Goal: Task Accomplishment & Management: Manage account settings

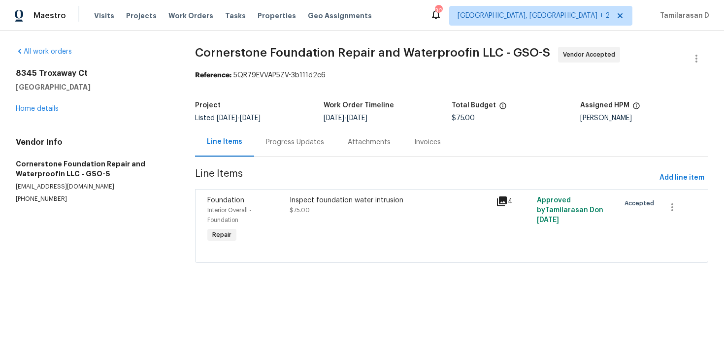
click at [308, 156] on div "Progress Updates" at bounding box center [295, 142] width 82 height 29
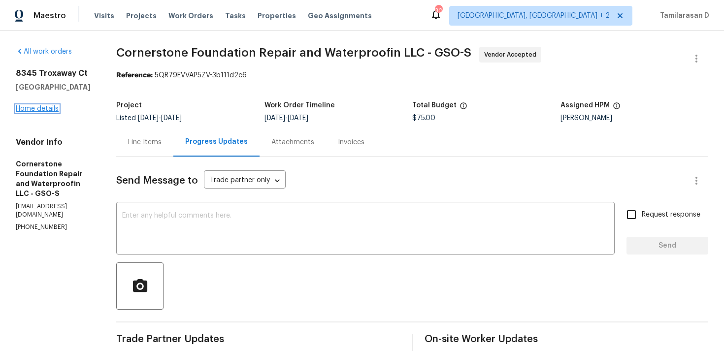
click at [29, 112] on link "Home details" at bounding box center [37, 108] width 43 height 7
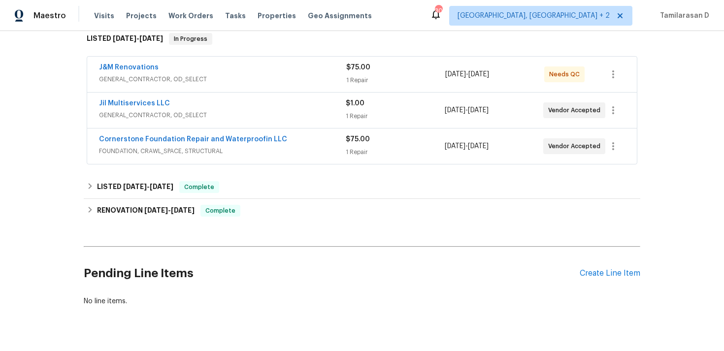
scroll to position [133, 0]
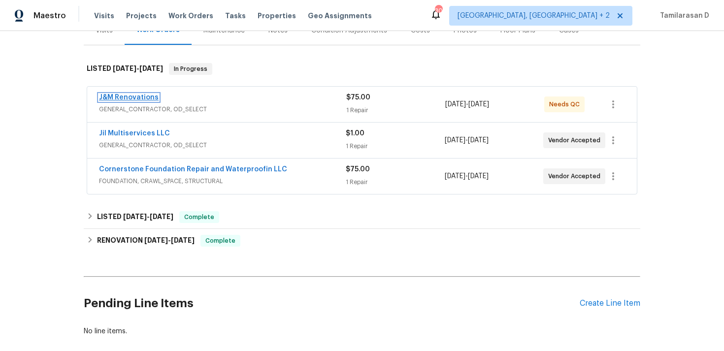
click at [132, 100] on link "J&M Renovations" at bounding box center [129, 97] width 60 height 7
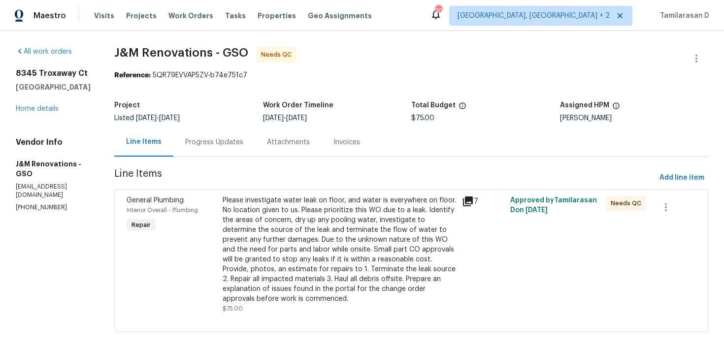
click at [225, 152] on div "Progress Updates" at bounding box center [214, 142] width 82 height 29
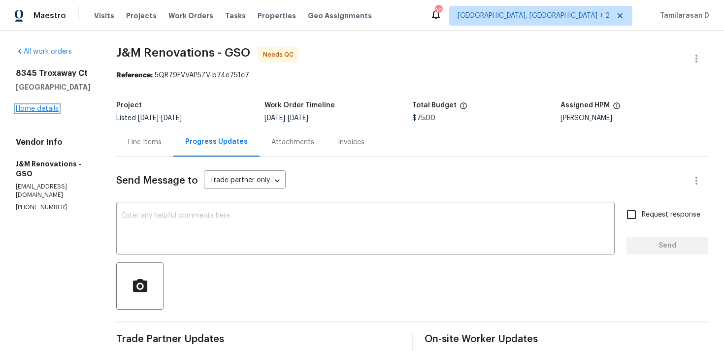
click at [48, 112] on link "Home details" at bounding box center [37, 108] width 43 height 7
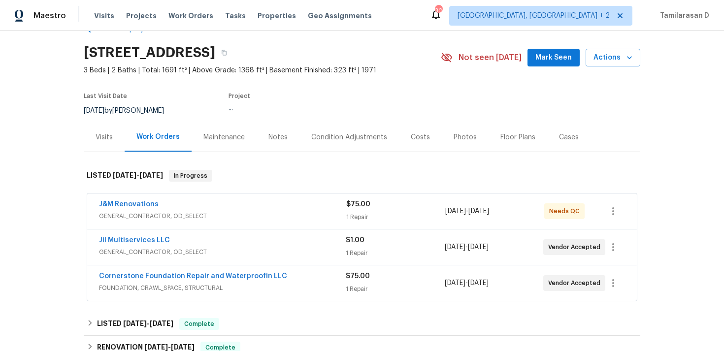
scroll to position [58, 0]
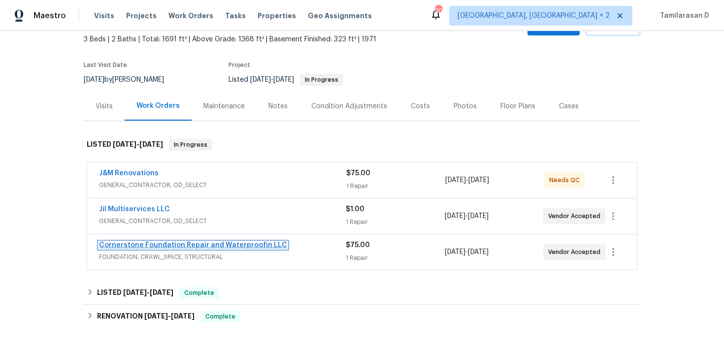
click at [212, 246] on link "Cornerstone Foundation Repair and Waterproofin LLC" at bounding box center [193, 245] width 188 height 7
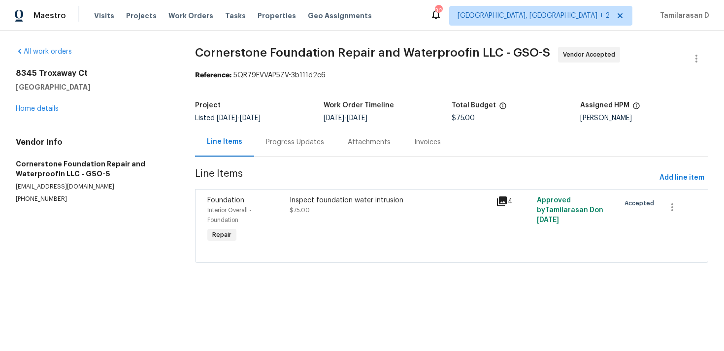
click at [337, 215] on div "Inspect foundation water intrusion $75.00" at bounding box center [390, 205] width 200 height 20
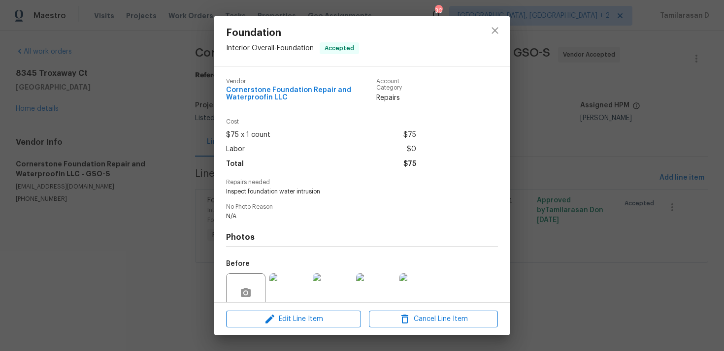
click at [294, 193] on span "Inspect foundation water intrusion" at bounding box center [348, 192] width 245 height 8
copy span "Inspect foundation water intrusion"
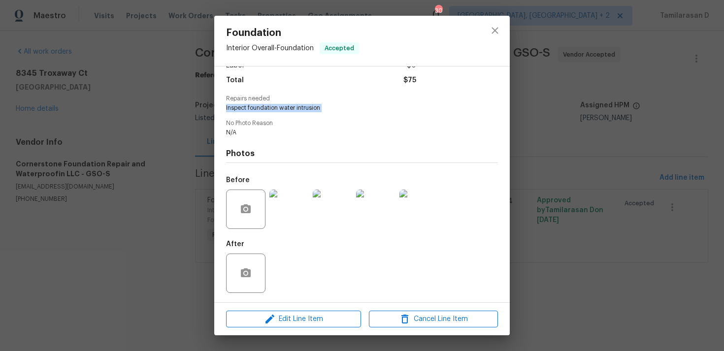
click at [163, 225] on div "Foundation Interior Overall - Foundation Accepted Vendor Cornerstone Foundation…" at bounding box center [362, 175] width 724 height 351
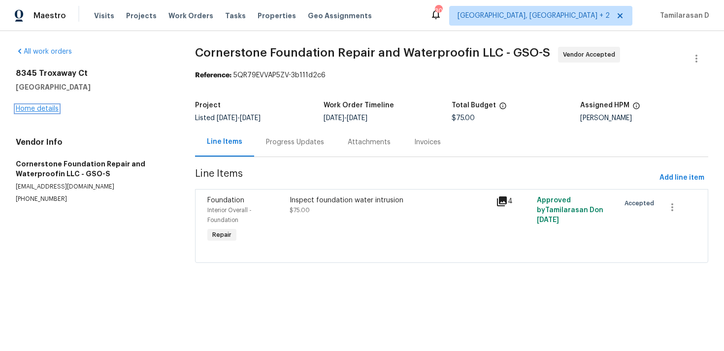
click at [32, 106] on link "Home details" at bounding box center [37, 108] width 43 height 7
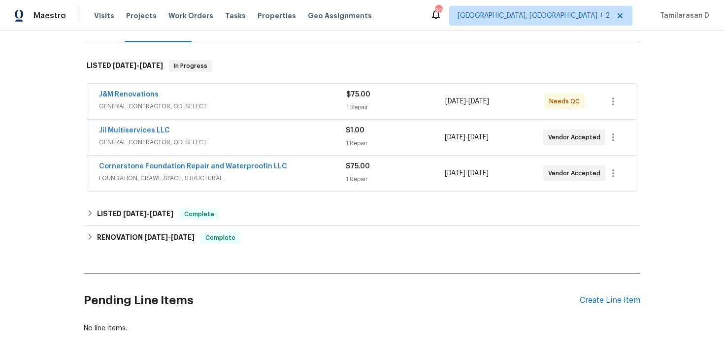
scroll to position [186, 0]
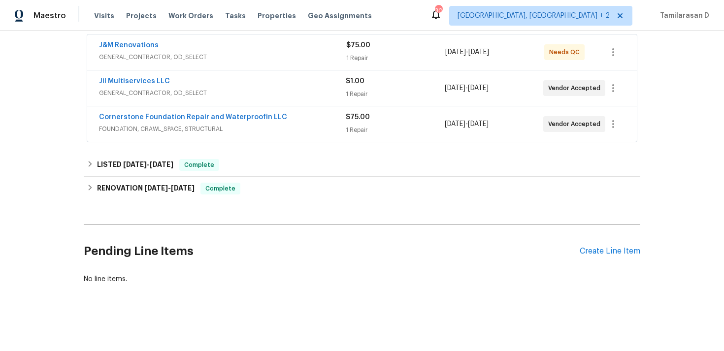
click at [610, 260] on div "Pending Line Items Create Line Item" at bounding box center [362, 251] width 556 height 46
click at [616, 249] on div "Create Line Item" at bounding box center [610, 251] width 61 height 9
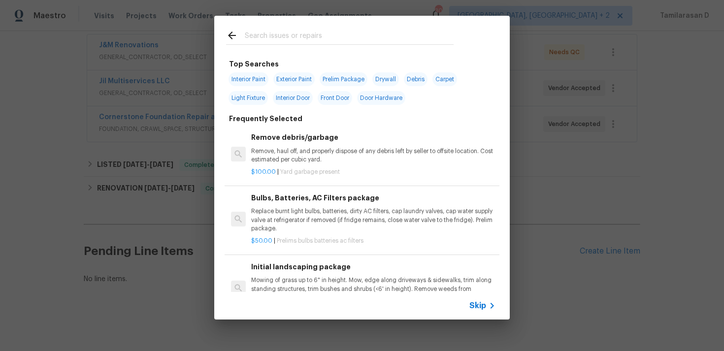
click at [480, 310] on span "Skip" at bounding box center [477, 306] width 17 height 10
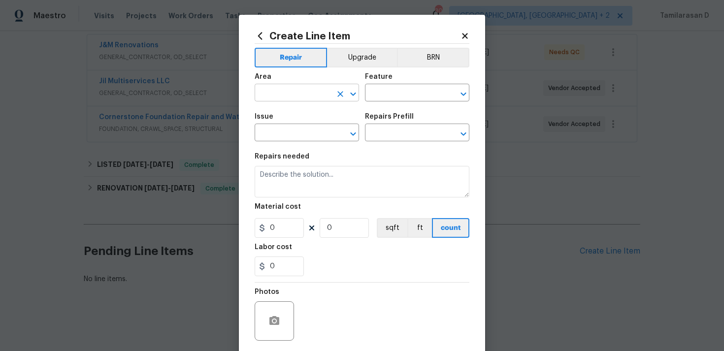
click at [269, 97] on input "text" at bounding box center [293, 93] width 77 height 15
type input "inter"
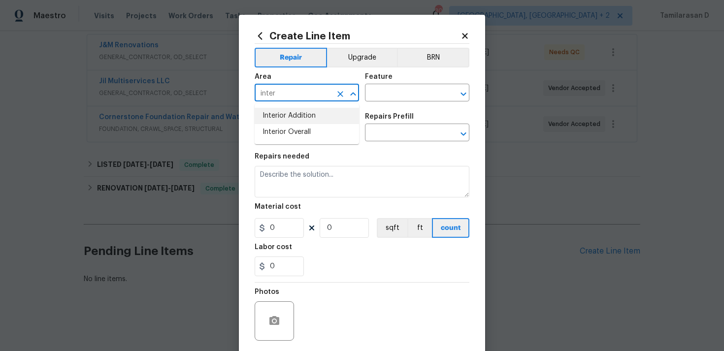
click at [339, 97] on icon "Clear" at bounding box center [340, 94] width 10 height 10
click at [305, 130] on li "Exterior Overall" at bounding box center [307, 132] width 104 height 16
type input "Exterior Overall"
click at [378, 94] on input "text" at bounding box center [403, 93] width 77 height 15
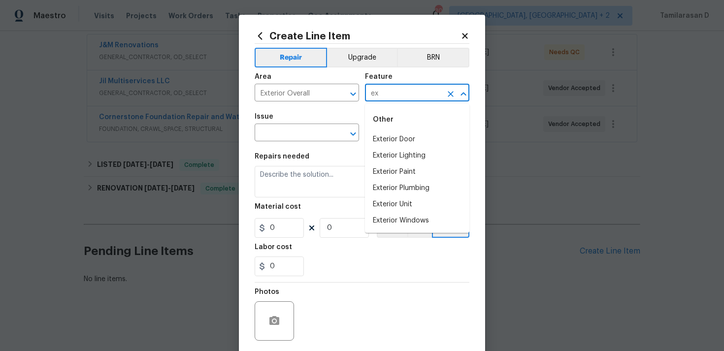
type input "e"
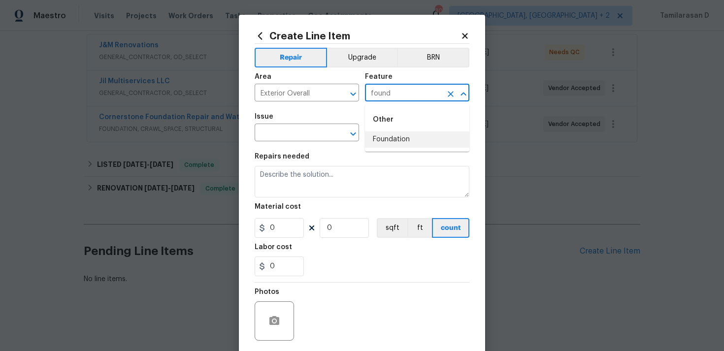
click at [408, 141] on li "Foundation" at bounding box center [417, 139] width 104 height 16
click at [339, 97] on icon "Clear" at bounding box center [340, 94] width 10 height 10
type input "Foundation"
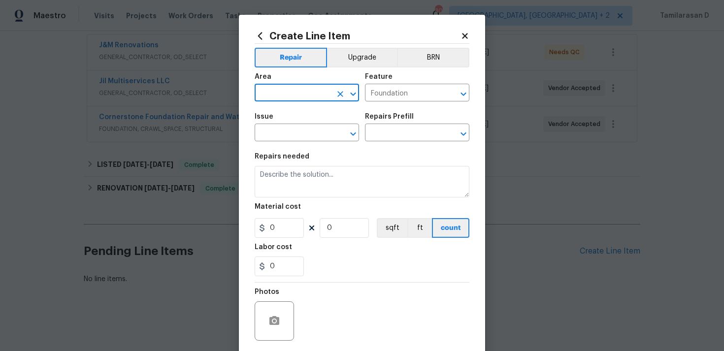
click at [313, 100] on input "text" at bounding box center [293, 93] width 77 height 15
click at [313, 136] on li "Interior Overall" at bounding box center [307, 132] width 104 height 16
type input "Interior Overall"
click at [287, 140] on input "text" at bounding box center [293, 133] width 77 height 15
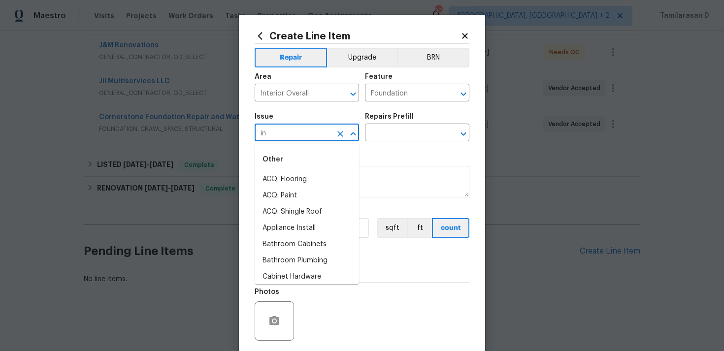
type input "i"
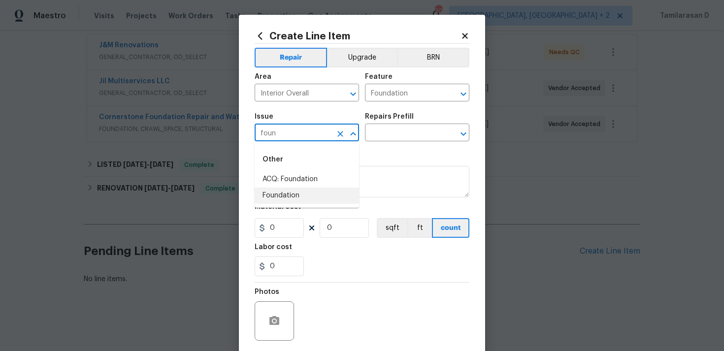
click at [275, 200] on li "Foundation" at bounding box center [307, 196] width 104 height 16
type input "Foundation"
click at [373, 136] on input "text" at bounding box center [403, 133] width 77 height 15
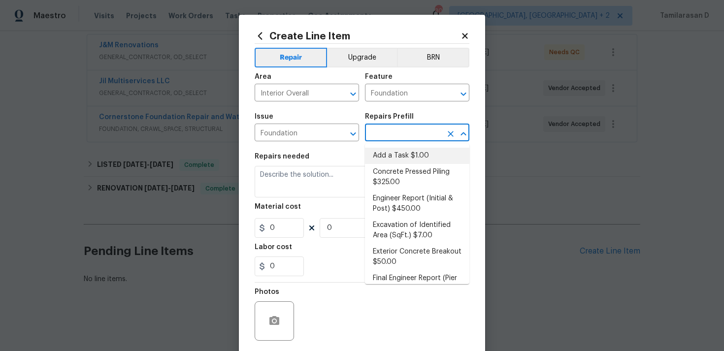
click at [386, 154] on li "Add a Task $1.00" at bounding box center [417, 156] width 104 height 16
type input "Add a Task $1.00"
type textarea "HPM to detail"
type input "1"
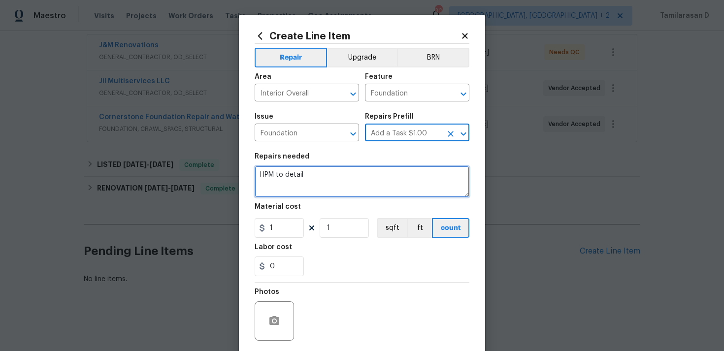
click at [314, 174] on textarea "HPM to detail" at bounding box center [362, 182] width 215 height 32
paste textarea "Inspect foundation water intrusion"
type textarea "Inspect foundation water intrusion."
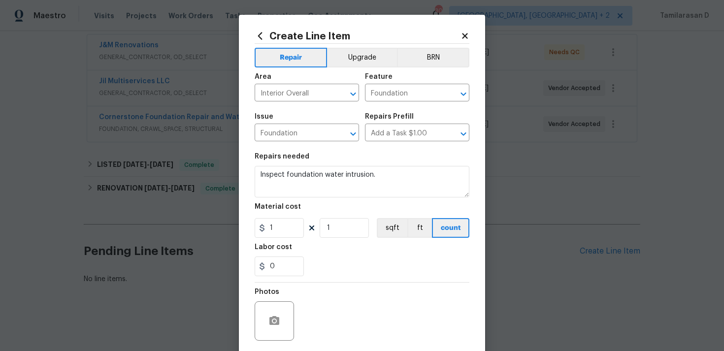
click at [383, 272] on div "0" at bounding box center [362, 267] width 215 height 20
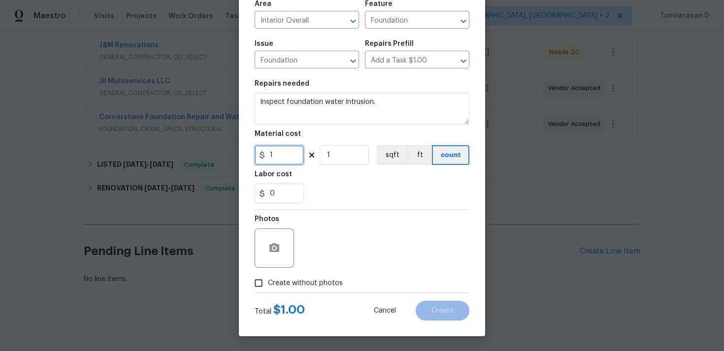
click at [277, 156] on input "1" at bounding box center [279, 155] width 49 height 20
type input "75"
click at [255, 285] on input "Create without photos" at bounding box center [258, 283] width 19 height 19
checkbox input "true"
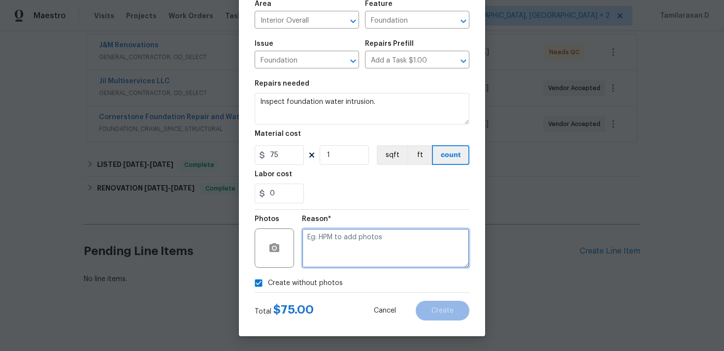
click at [341, 254] on textarea at bounding box center [385, 247] width 167 height 39
type textarea "N/A"
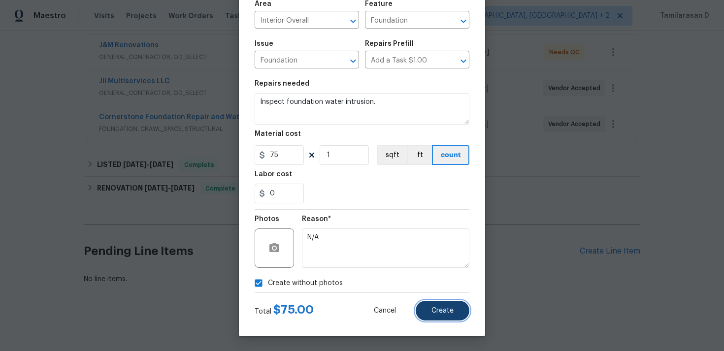
click at [443, 311] on span "Create" at bounding box center [442, 310] width 22 height 7
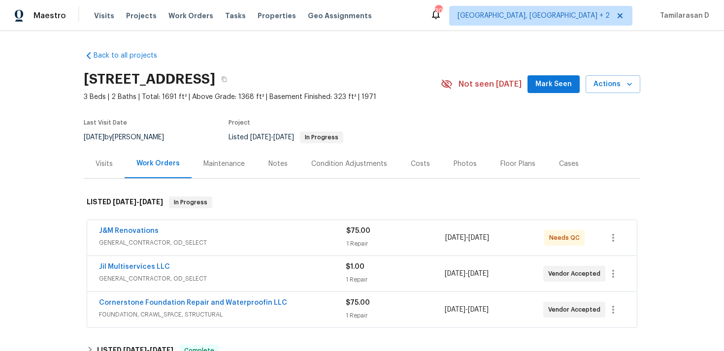
scroll to position [298, 0]
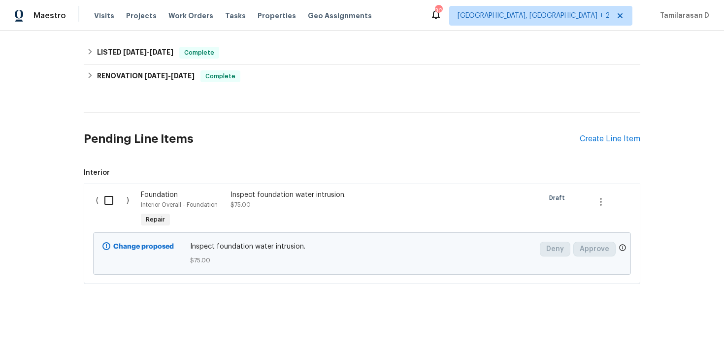
click at [113, 205] on input "checkbox" at bounding box center [112, 200] width 28 height 21
checkbox input "true"
click at [698, 321] on span "Create Work Order" at bounding box center [667, 327] width 65 height 12
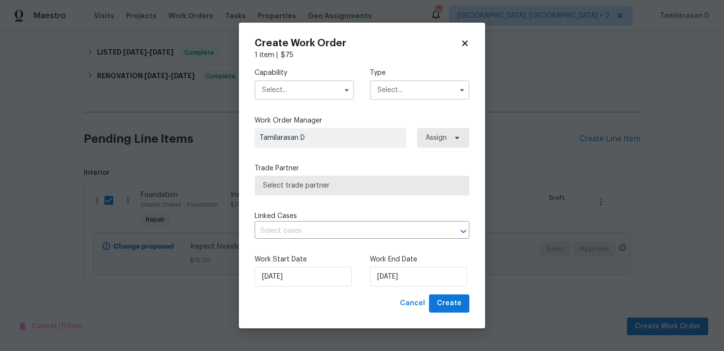
click at [423, 88] on input "text" at bounding box center [419, 90] width 99 height 20
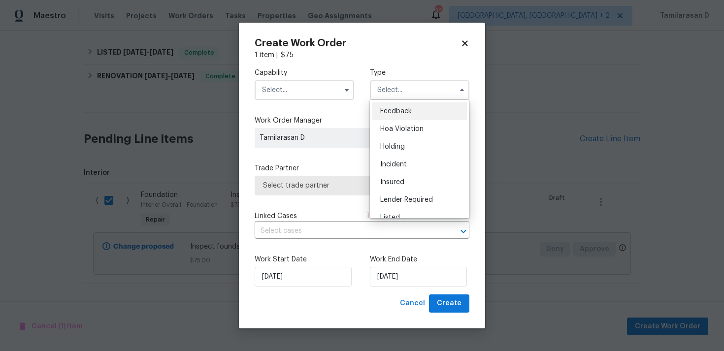
click at [405, 108] on span "Feedback" at bounding box center [396, 111] width 32 height 7
type input "Feedback"
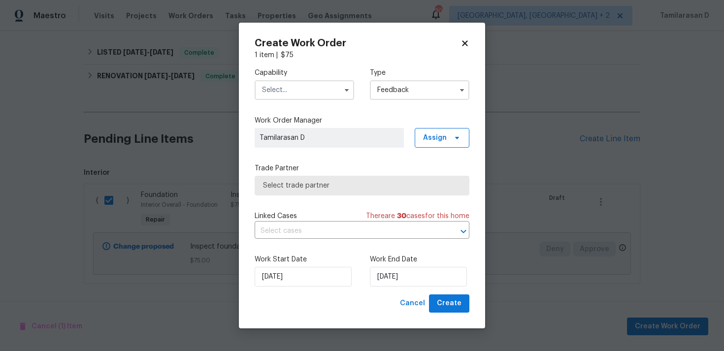
click at [336, 91] on input "text" at bounding box center [304, 90] width 99 height 20
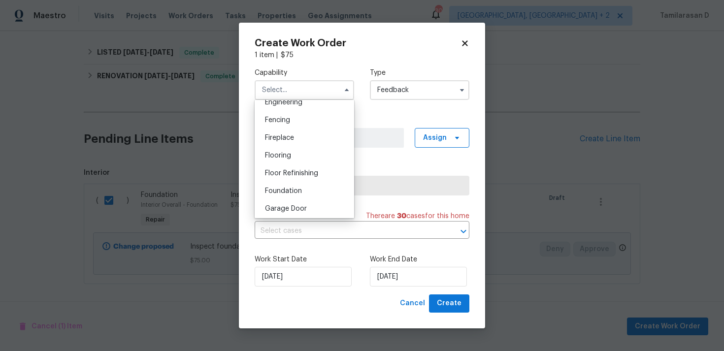
scroll to position [350, 0]
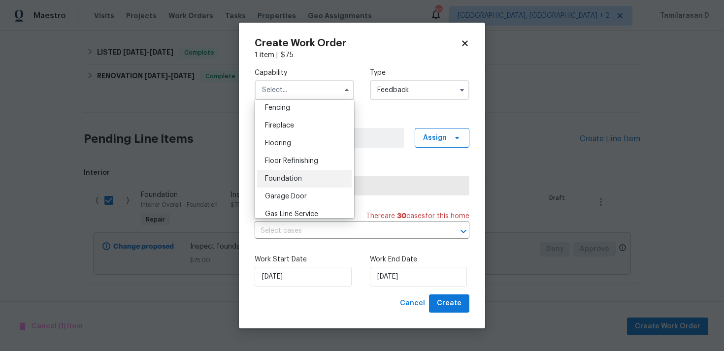
click at [303, 178] on div "Foundation" at bounding box center [304, 179] width 95 height 18
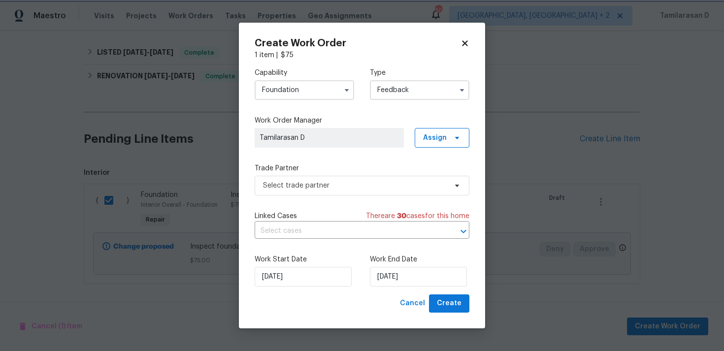
type input "Foundation"
click at [323, 195] on span "Select trade partner" at bounding box center [362, 186] width 215 height 20
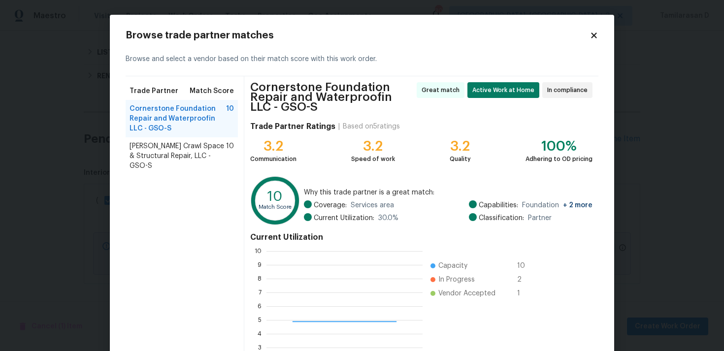
scroll to position [138, 156]
click at [176, 161] on span "[PERSON_NAME] Crawl Space & Structural Repair, LLC - GSO-S" at bounding box center [178, 156] width 97 height 30
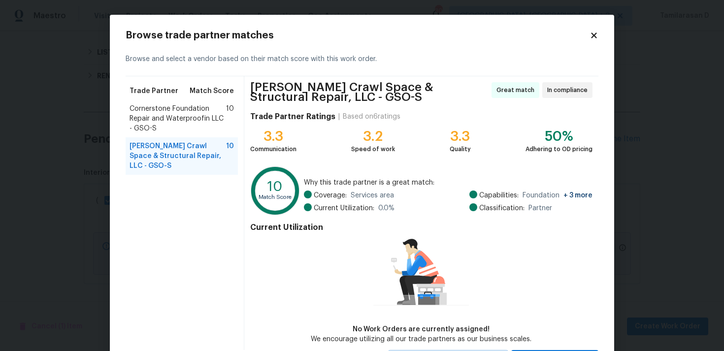
scroll to position [47, 0]
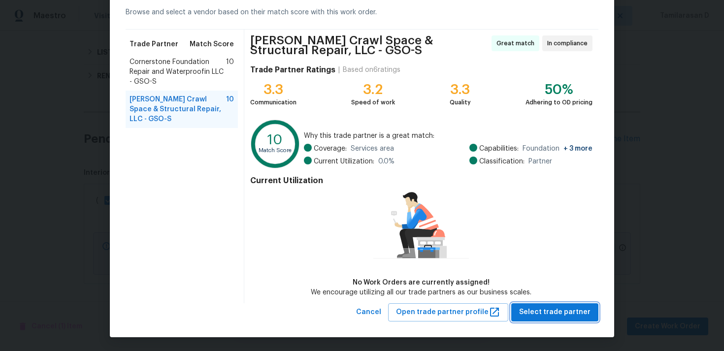
click at [553, 310] on span "Select trade partner" at bounding box center [554, 312] width 71 height 12
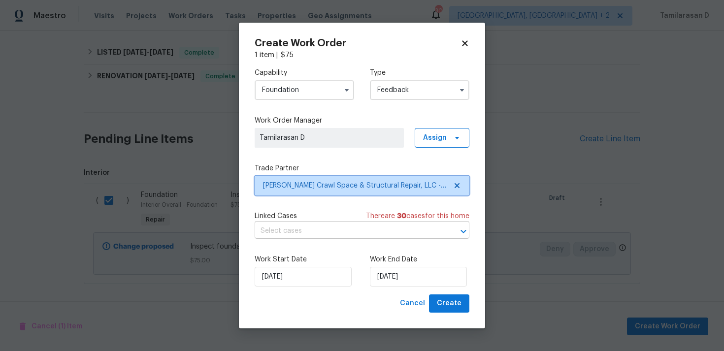
scroll to position [0, 0]
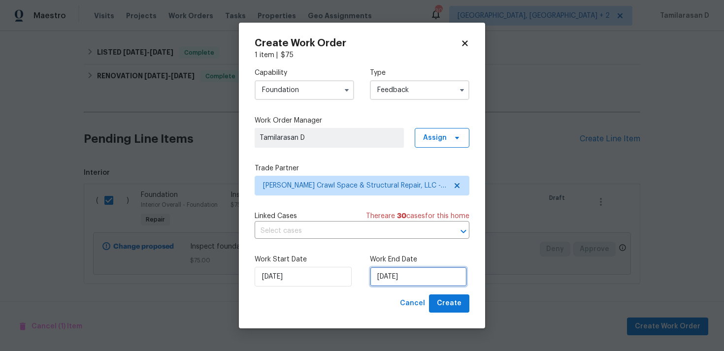
click at [377, 276] on input "05/09/2025" at bounding box center [418, 277] width 97 height 20
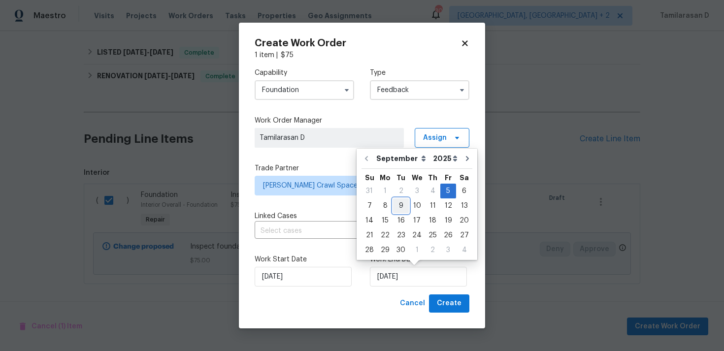
click at [399, 202] on div "9" at bounding box center [401, 206] width 16 height 14
type input "09/09/2025"
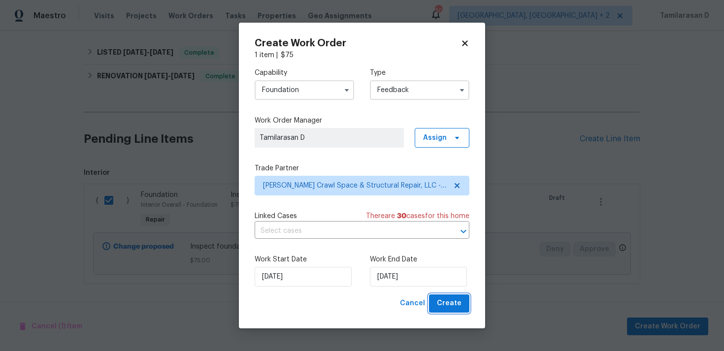
click at [452, 298] on span "Create" at bounding box center [449, 303] width 25 height 12
checkbox input "false"
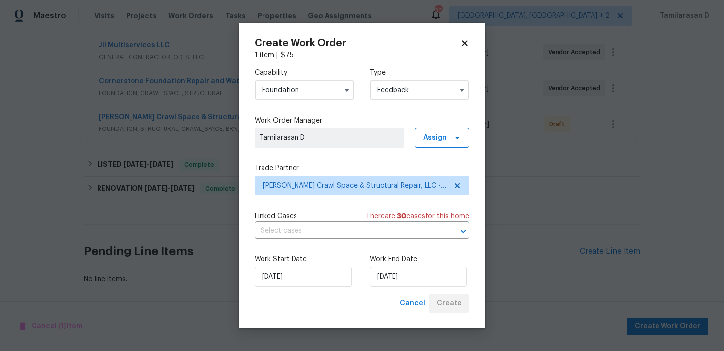
scroll to position [222, 0]
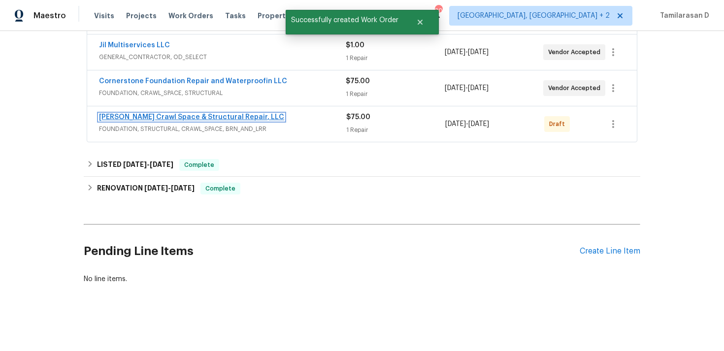
click at [193, 114] on link "Falcone Crawl Space & Structural Repair, LLC" at bounding box center [191, 117] width 185 height 7
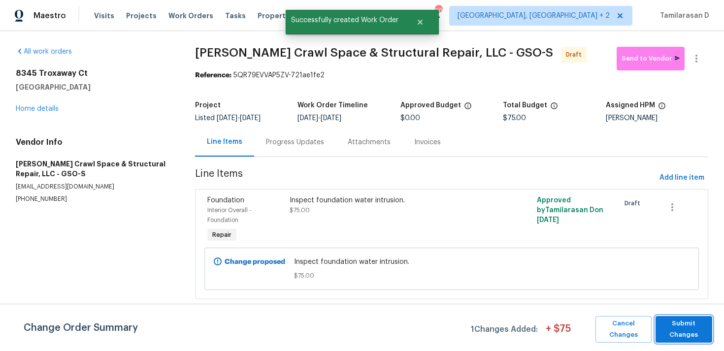
click at [680, 327] on span "Submit Changes" at bounding box center [683, 329] width 47 height 23
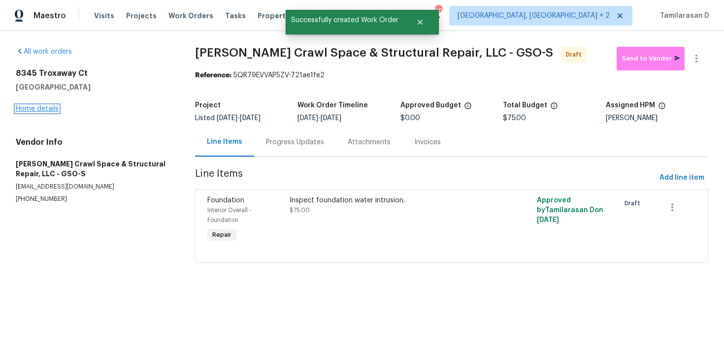
click at [37, 108] on link "Home details" at bounding box center [37, 108] width 43 height 7
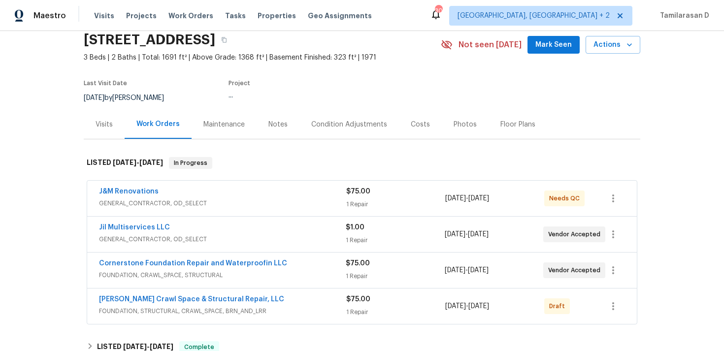
scroll to position [91, 0]
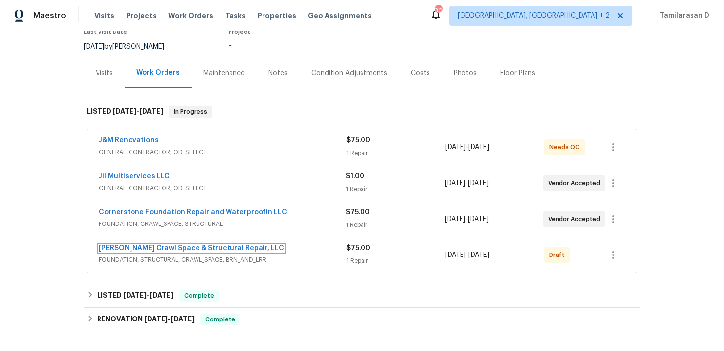
click at [151, 249] on link "Falcone Crawl Space & Structural Repair, LLC" at bounding box center [191, 248] width 185 height 7
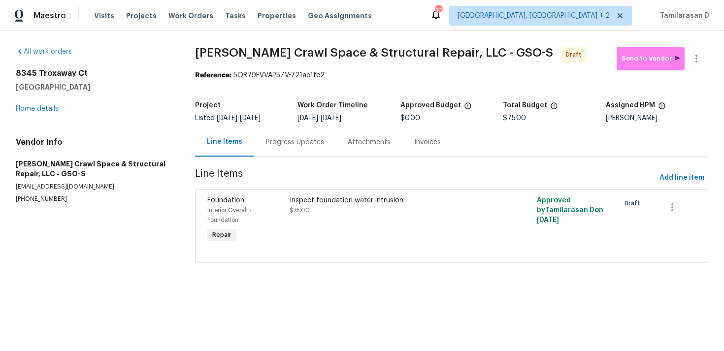
click at [291, 146] on div "Progress Updates" at bounding box center [295, 142] width 58 height 10
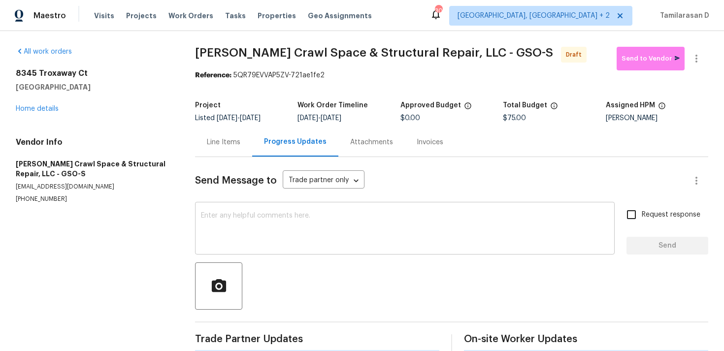
click at [249, 235] on textarea at bounding box center [405, 229] width 408 height 34
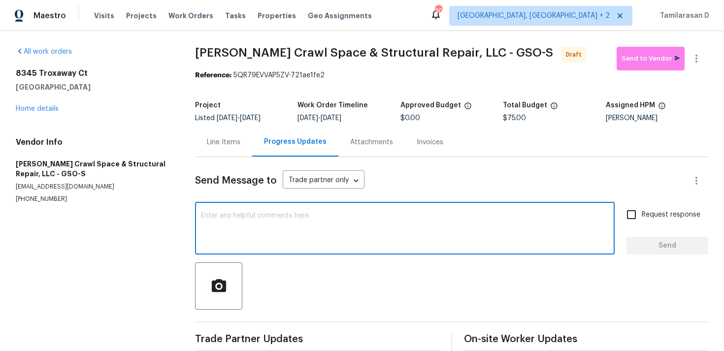
paste textarea "Hey, this is Tamil from Opendoor. I’m confirming you received the WO for the pr…"
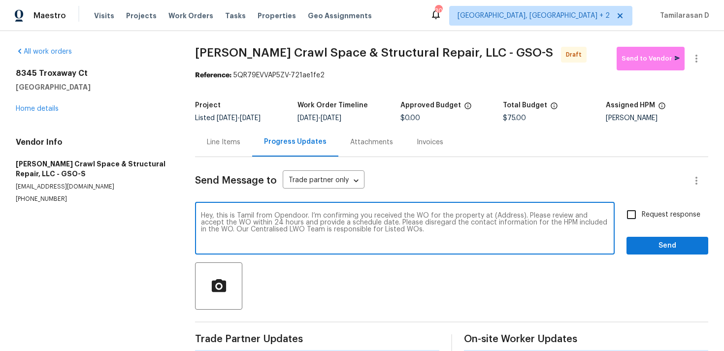
click at [504, 216] on textarea "Hey, this is Tamil from Opendoor. I’m confirming you received the WO for the pr…" at bounding box center [405, 229] width 408 height 34
paste textarea "8345 Troxaway Ct, Lewisville, NC 27023"
type textarea "Hey, this is Tamil from Opendoor. I’m confirming you received the WO for the pr…"
click at [639, 229] on div "Request response Send" at bounding box center [667, 229] width 82 height 50
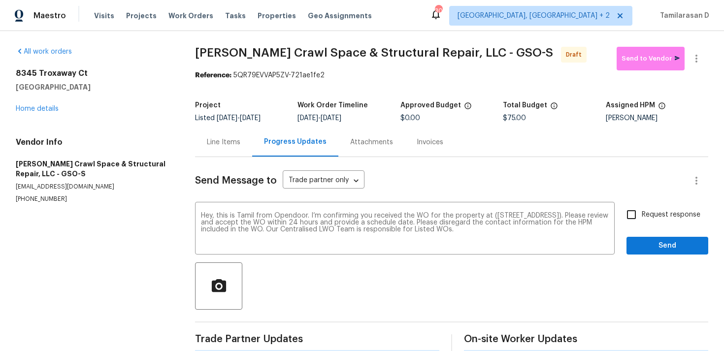
click at [643, 211] on span "Request response" at bounding box center [671, 215] width 59 height 10
click at [642, 211] on input "Request response" at bounding box center [631, 214] width 21 height 21
checkbox input "true"
click at [654, 248] on span "Send" at bounding box center [667, 246] width 66 height 12
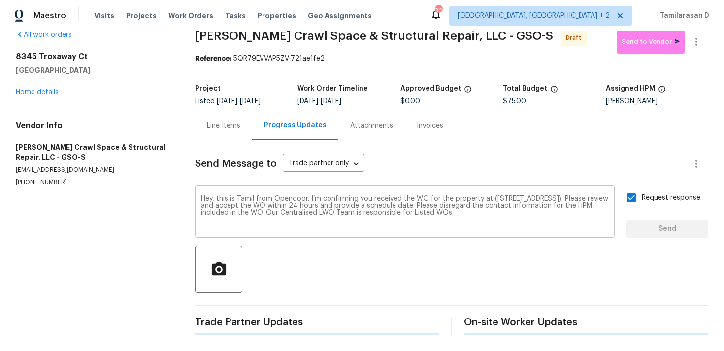
click at [289, 216] on textarea "Hey, this is Tamil from Opendoor. I’m confirming you received the WO for the pr…" at bounding box center [405, 212] width 408 height 34
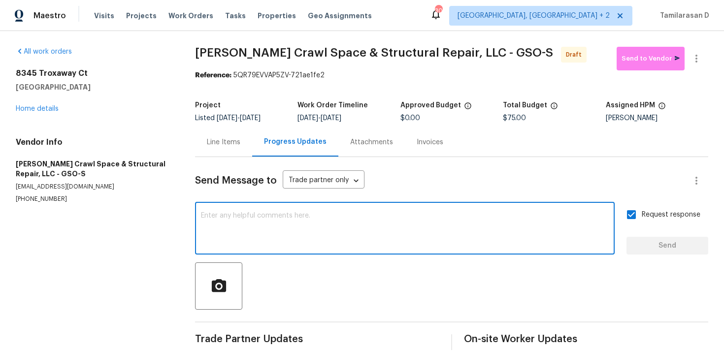
scroll to position [15, 0]
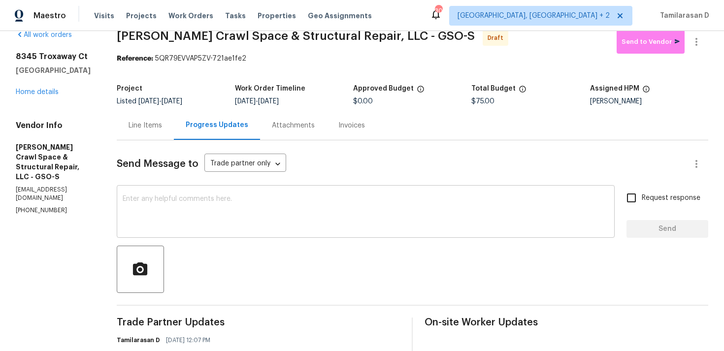
click at [263, 211] on textarea at bounding box center [366, 212] width 486 height 34
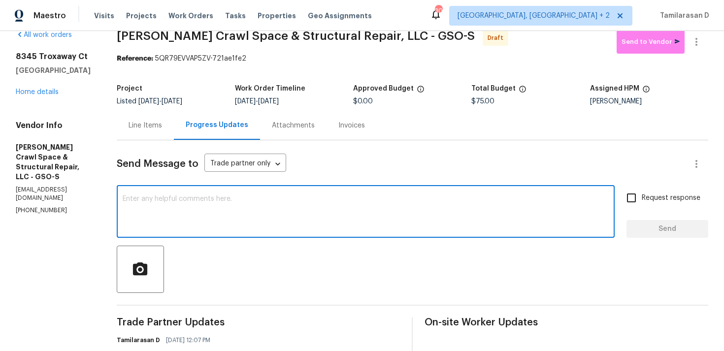
scroll to position [83, 0]
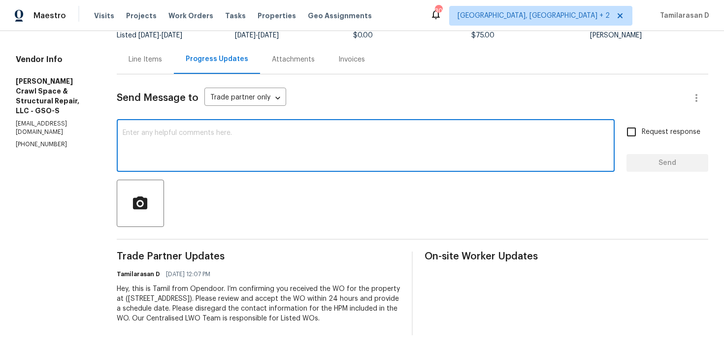
paste textarea "Attention All Work Orders must include before-photos (both close-up and wide-an…"
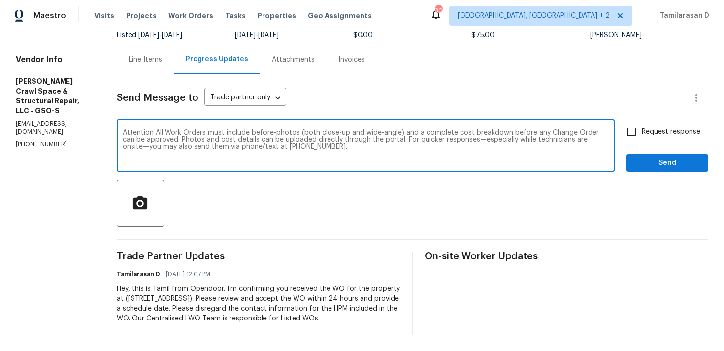
type textarea "Attention All Work Orders must include before-photos (both close-up and wide-an…"
click at [633, 130] on input "Request response" at bounding box center [631, 132] width 21 height 21
checkbox input "true"
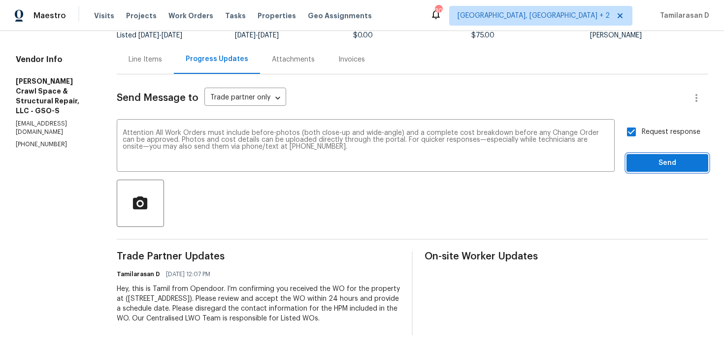
click at [641, 155] on button "Send" at bounding box center [667, 163] width 82 height 18
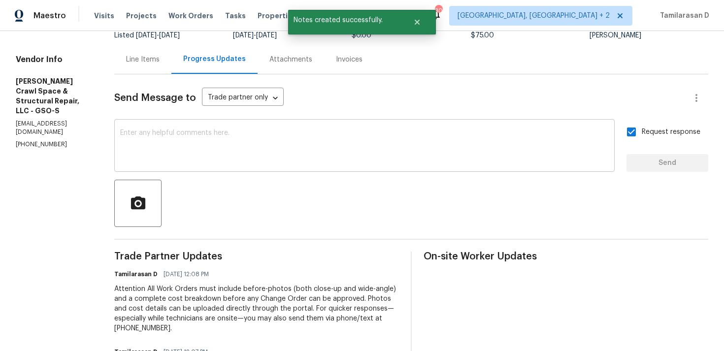
scroll to position [0, 0]
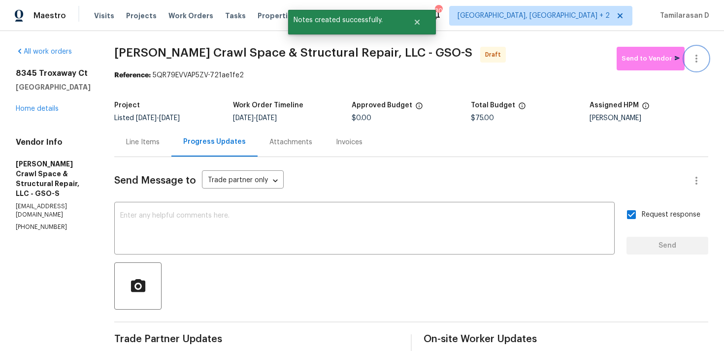
click at [695, 55] on icon "button" at bounding box center [696, 59] width 2 height 8
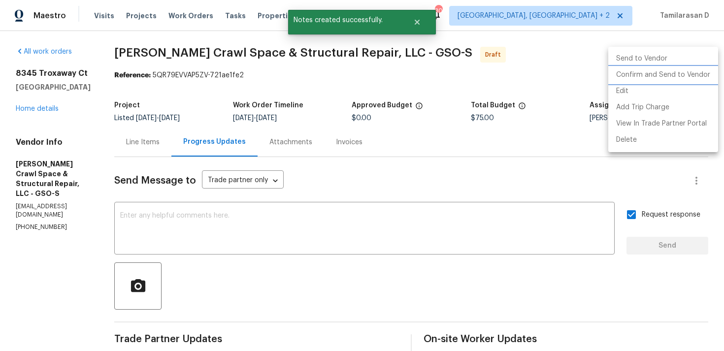
click at [656, 74] on li "Confirm and Send to Vendor" at bounding box center [663, 75] width 110 height 16
click at [550, 79] on div at bounding box center [362, 175] width 724 height 351
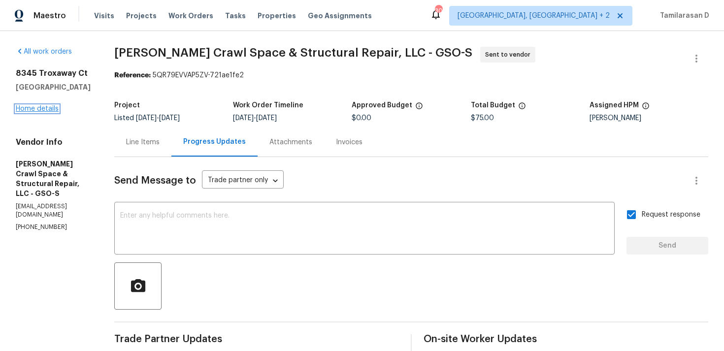
click at [56, 110] on link "Home details" at bounding box center [37, 108] width 43 height 7
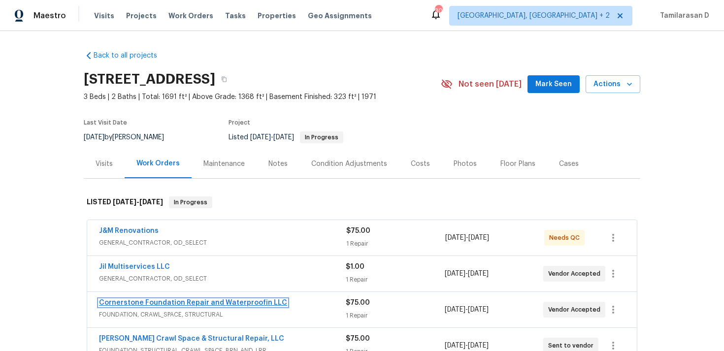
click at [154, 300] on link "Cornerstone Foundation Repair and Waterproofin LLC" at bounding box center [193, 302] width 188 height 7
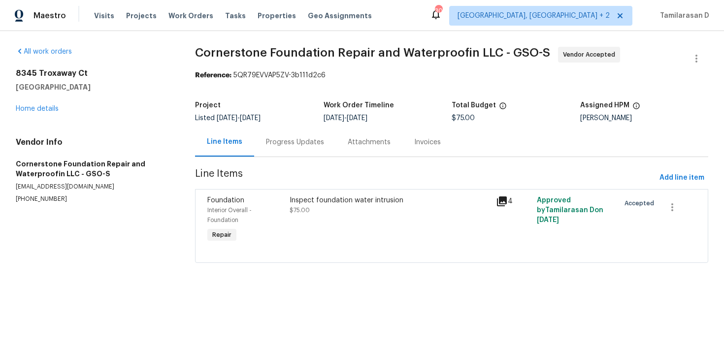
click at [318, 210] on div "Inspect foundation water intrusion $75.00" at bounding box center [390, 205] width 200 height 20
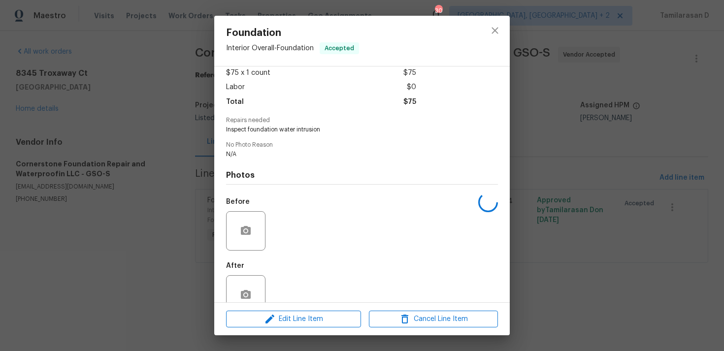
scroll to position [84, 0]
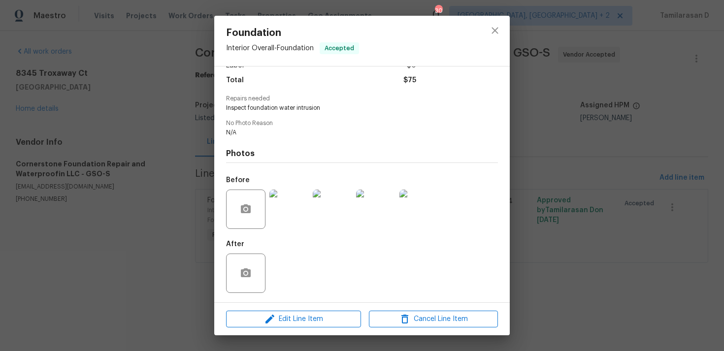
click at [299, 204] on img at bounding box center [288, 209] width 39 height 39
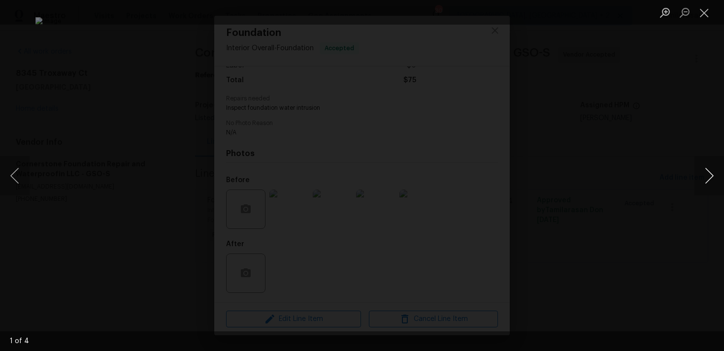
click at [709, 167] on button "Next image" at bounding box center [709, 175] width 30 height 39
click at [440, 154] on img "Lightbox" at bounding box center [361, 175] width 653 height 317
click at [711, 177] on button "Next image" at bounding box center [709, 175] width 30 height 39
click at [624, 199] on div "Lightbox" at bounding box center [362, 175] width 724 height 351
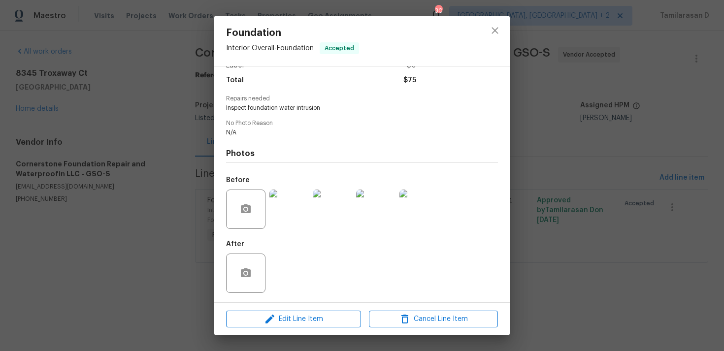
click at [370, 218] on img at bounding box center [375, 209] width 39 height 39
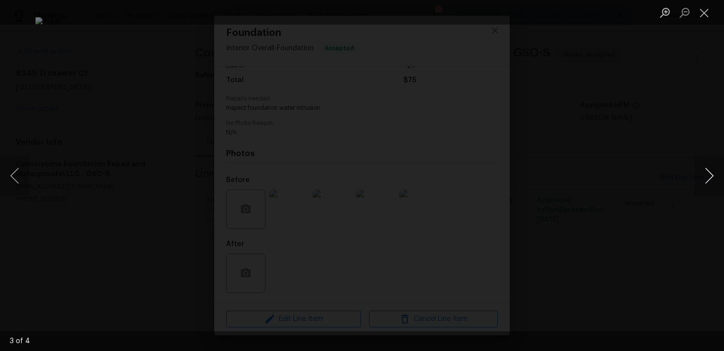
click at [716, 175] on button "Next image" at bounding box center [709, 175] width 30 height 39
click at [709, 174] on button "Next image" at bounding box center [709, 175] width 30 height 39
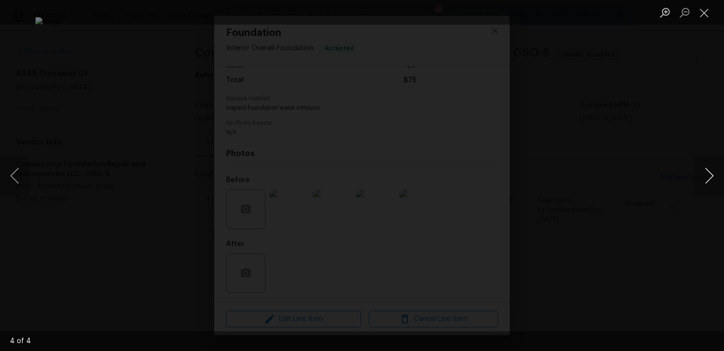
click at [709, 174] on button "Next image" at bounding box center [709, 175] width 30 height 39
click at [43, 93] on div "Lightbox" at bounding box center [362, 175] width 724 height 351
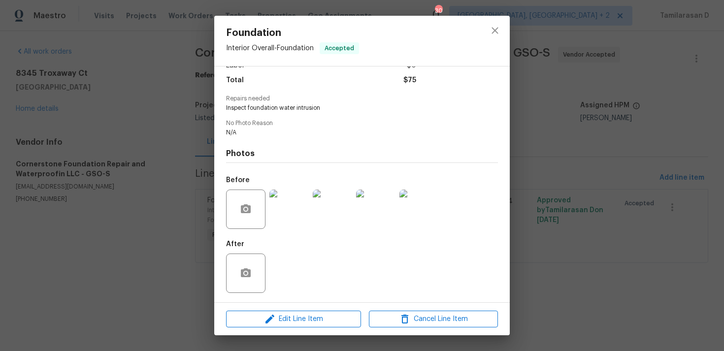
click at [153, 151] on div "Foundation Interior Overall - Foundation Accepted Vendor Cornerstone Foundation…" at bounding box center [362, 175] width 724 height 351
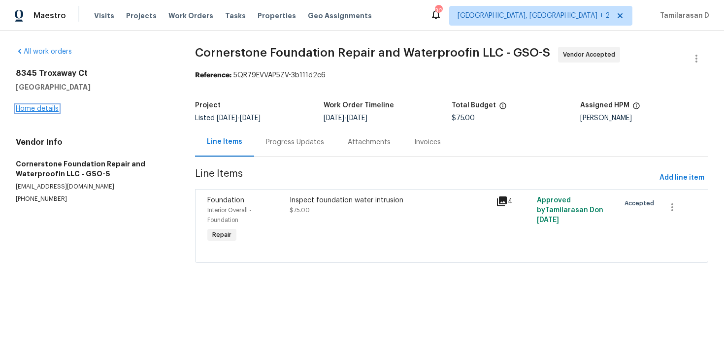
click at [38, 111] on link "Home details" at bounding box center [37, 108] width 43 height 7
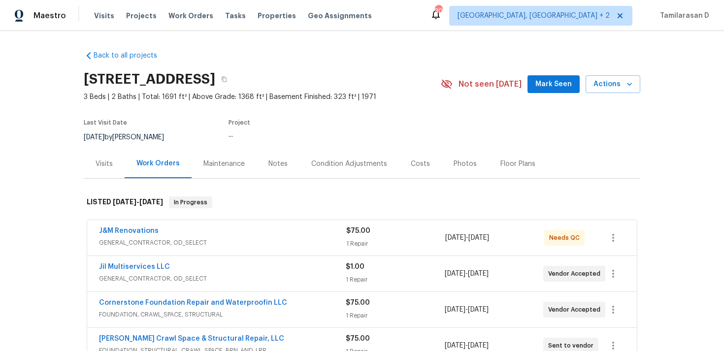
scroll to position [90, 0]
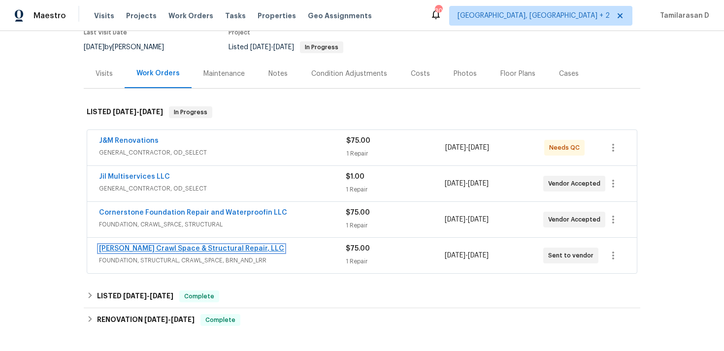
click at [130, 245] on link "Falcone Crawl Space & Structural Repair, LLC" at bounding box center [191, 248] width 185 height 7
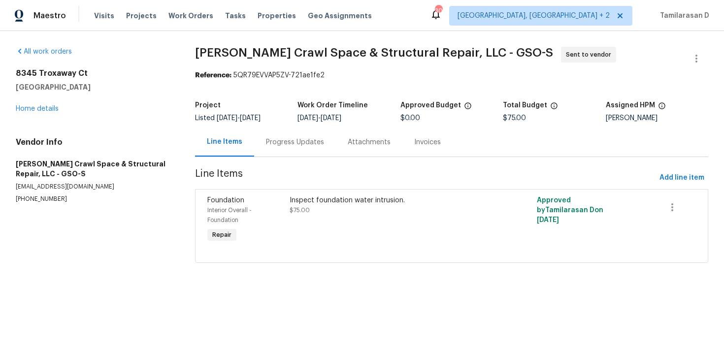
click at [341, 205] on div "Inspect foundation water intrusion. $75.00" at bounding box center [390, 205] width 200 height 20
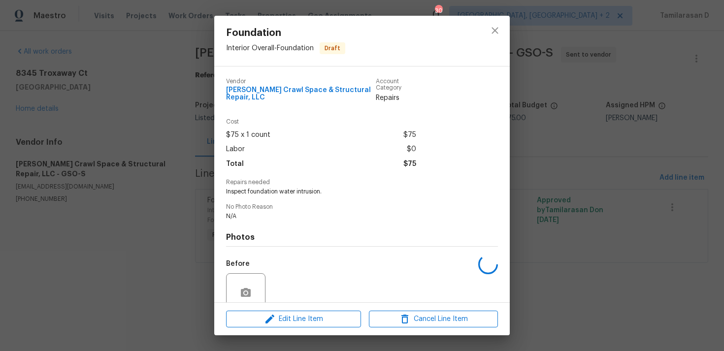
scroll to position [84, 0]
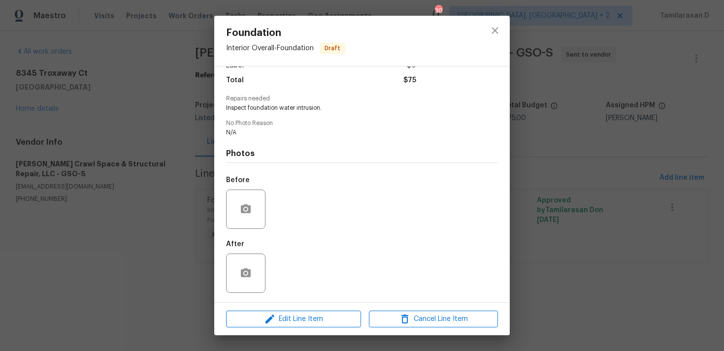
click at [250, 195] on div at bounding box center [245, 209] width 39 height 39
click at [252, 208] on button "button" at bounding box center [246, 209] width 24 height 24
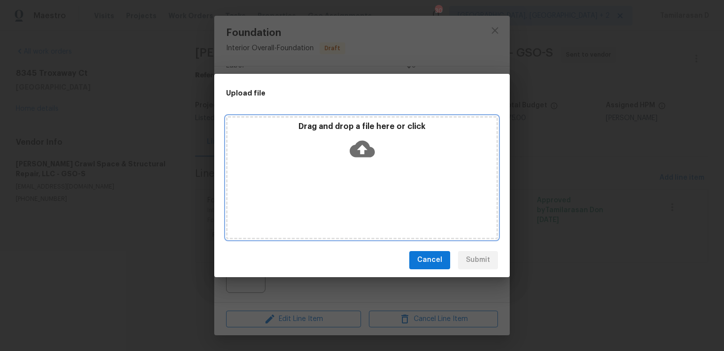
click at [350, 174] on div "Drag and drop a file here or click" at bounding box center [362, 177] width 272 height 123
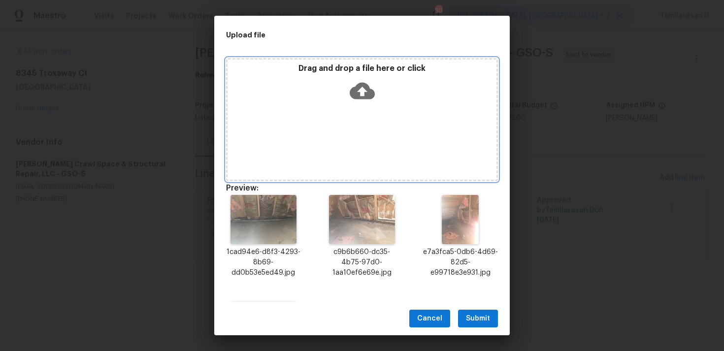
scroll to position [95, 0]
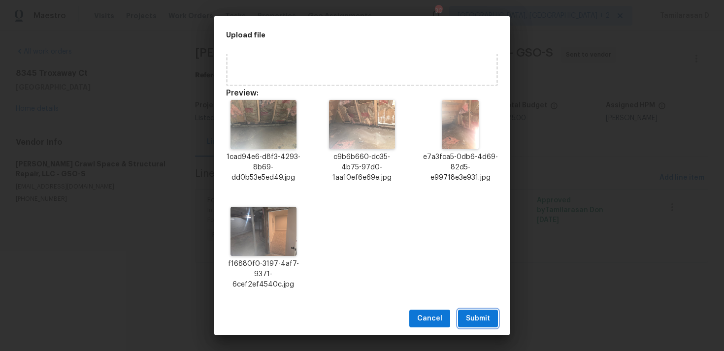
click at [484, 324] on span "Submit" at bounding box center [478, 319] width 24 height 12
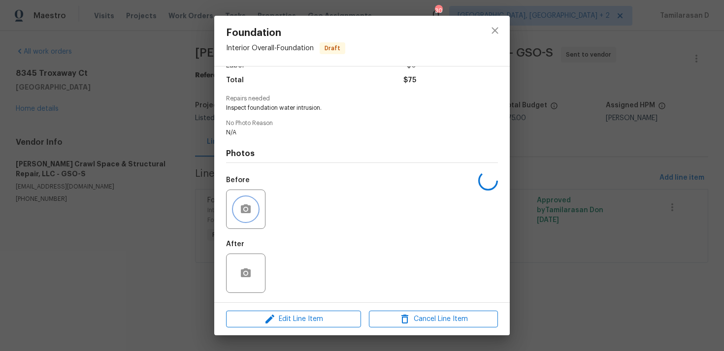
scroll to position [0, 0]
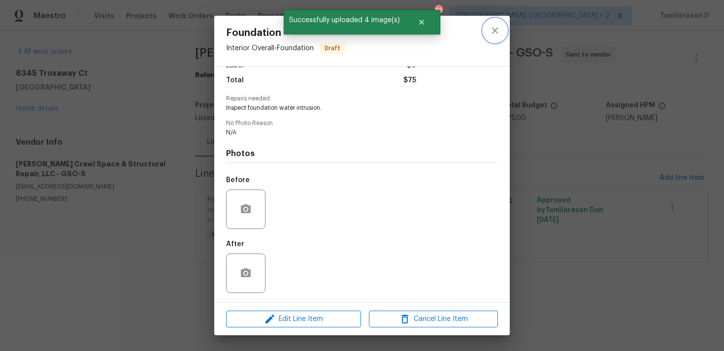
click at [494, 27] on icon "close" at bounding box center [495, 31] width 12 height 12
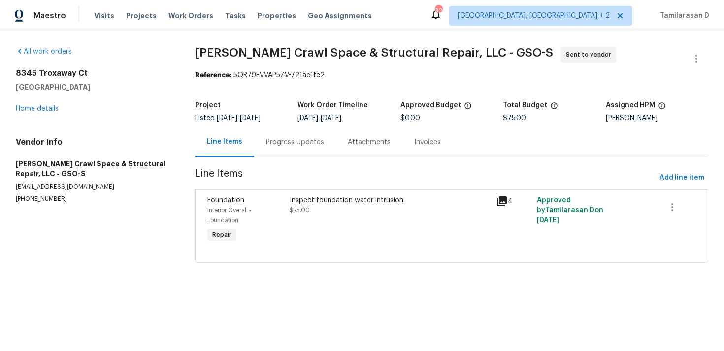
click at [295, 141] on div "Progress Updates" at bounding box center [295, 142] width 58 height 10
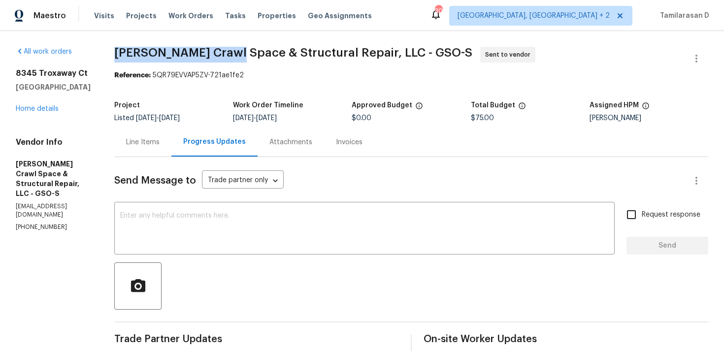
drag, startPoint x: 125, startPoint y: 54, endPoint x: 241, endPoint y: 54, distance: 116.2
click at [241, 54] on div "All work orders 8345 Troxaway Ct Lewisville, NC 27023 Home details Vendor Info …" at bounding box center [362, 271] width 724 height 481
copy span "Falcone Crawl Space"
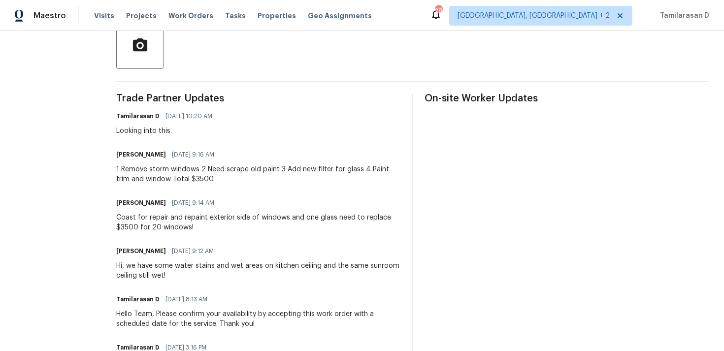
scroll to position [303, 0]
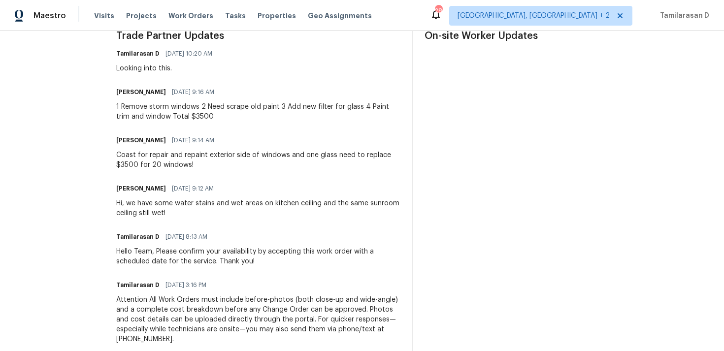
click at [153, 69] on div "Looking into this." at bounding box center [167, 69] width 102 height 10
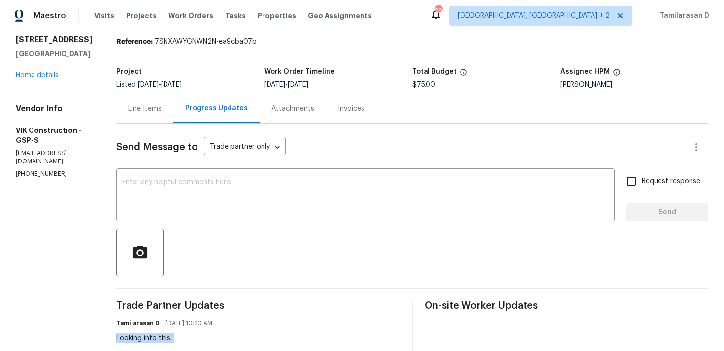
scroll to position [0, 0]
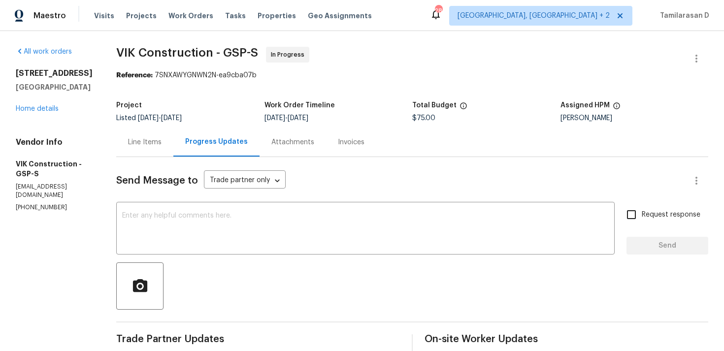
click at [161, 138] on div "Line Items" at bounding box center [144, 142] width 33 height 10
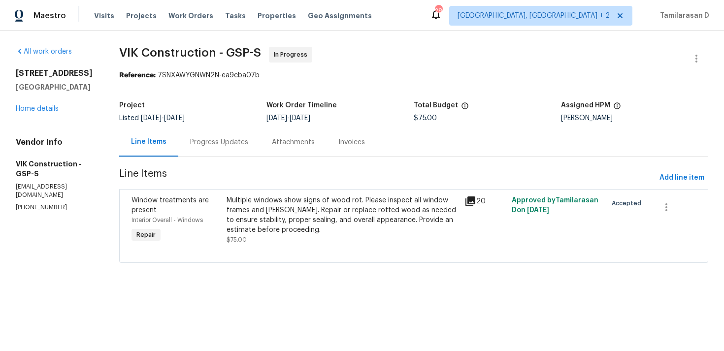
click at [327, 205] on div "Multiple windows show signs of wood rot. Please inspect all window frames and s…" at bounding box center [342, 214] width 231 height 39
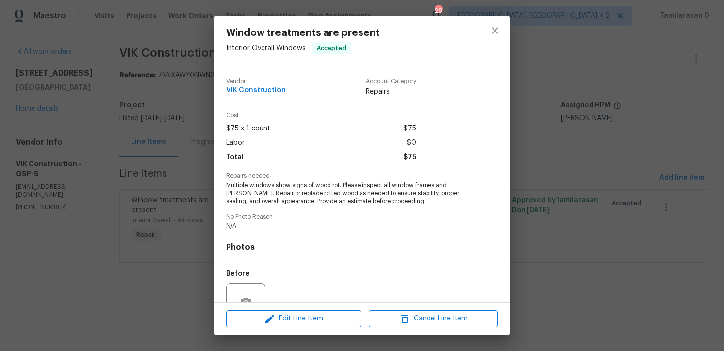
click at [292, 193] on span "Multiple windows show signs of wood rot. Please inspect all window frames and s…" at bounding box center [348, 193] width 245 height 25
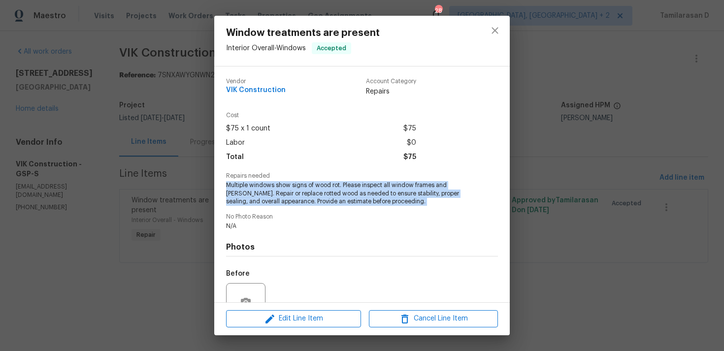
copy span "Multiple windows show signs of wood rot. Please inspect all window frames and s…"
click at [106, 112] on div "Window treatments are present Interior Overall - Windows Accepted Vendor VIK Co…" at bounding box center [362, 175] width 724 height 351
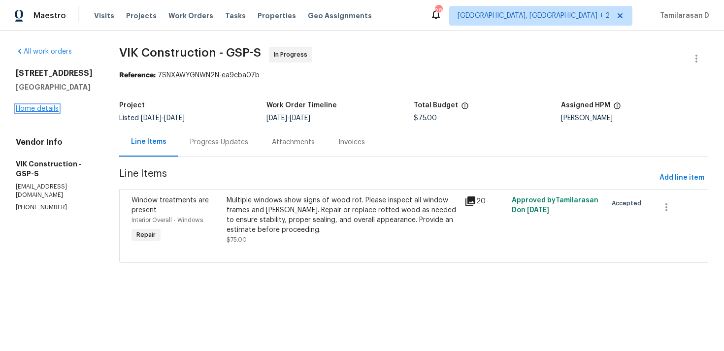
click at [41, 110] on link "Home details" at bounding box center [37, 108] width 43 height 7
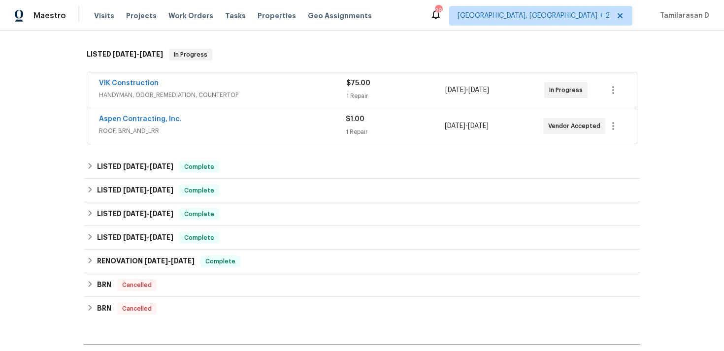
scroll to position [268, 0]
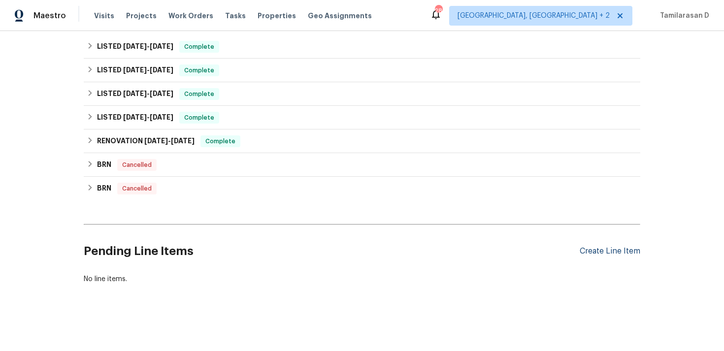
click at [611, 254] on div "Create Line Item" at bounding box center [610, 251] width 61 height 9
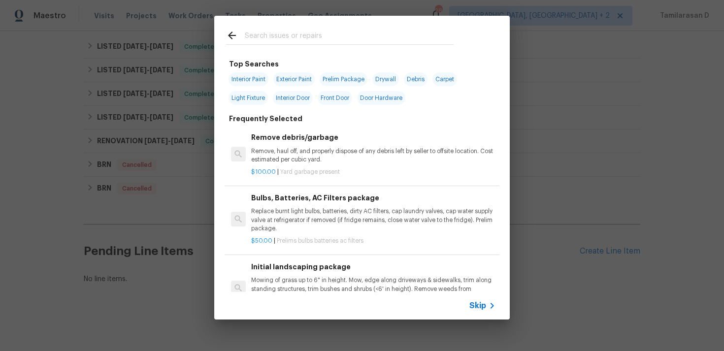
click at [484, 306] on span "Skip" at bounding box center [477, 306] width 17 height 10
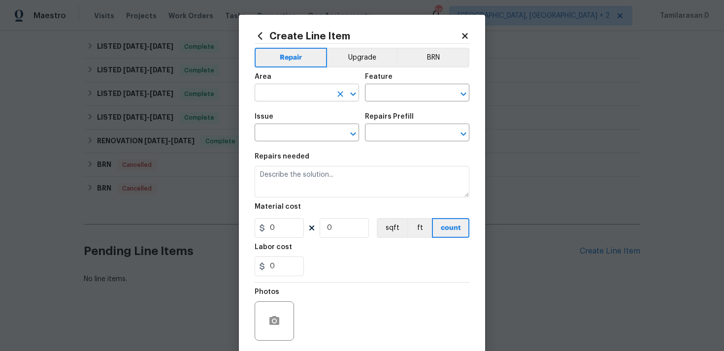
click at [294, 95] on input "text" at bounding box center [293, 93] width 77 height 15
click at [315, 131] on li "Interior Overall" at bounding box center [307, 132] width 104 height 16
type input "Interior Overall"
click at [383, 97] on input "text" at bounding box center [403, 93] width 77 height 15
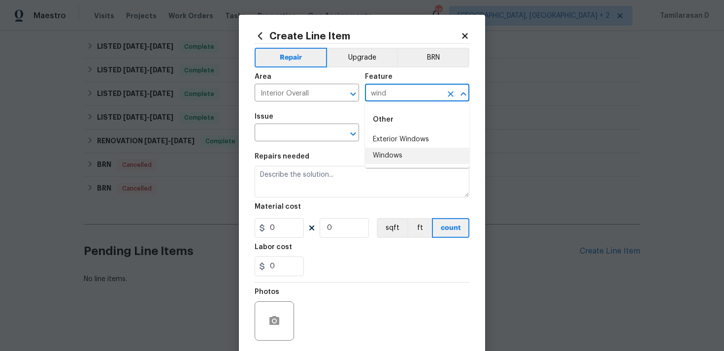
click at [389, 150] on li "Windows" at bounding box center [417, 156] width 104 height 16
type input "Windows"
click at [285, 131] on input "text" at bounding box center [293, 133] width 77 height 15
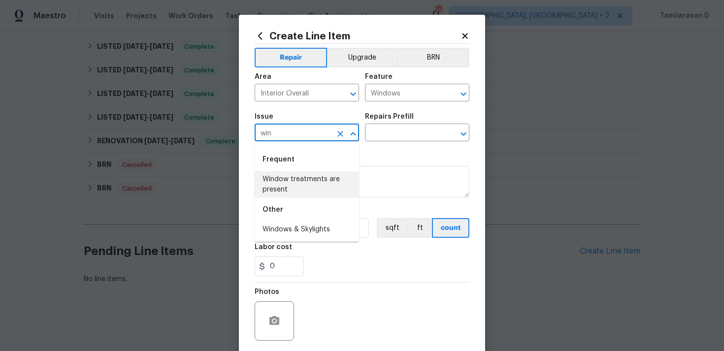
click at [293, 177] on li "Window treatments are present" at bounding box center [307, 184] width 104 height 27
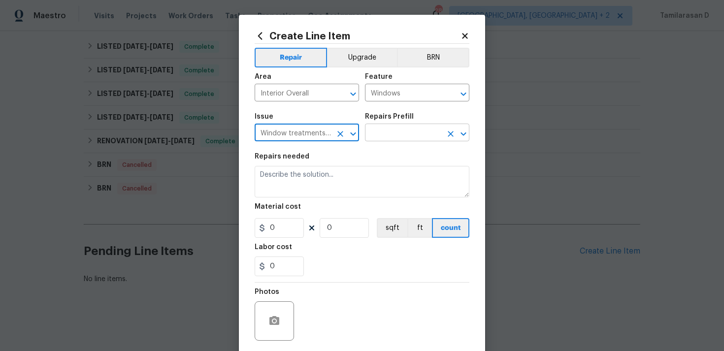
type input "Window treatments are present"
click at [374, 129] on input "text" at bounding box center [403, 133] width 77 height 15
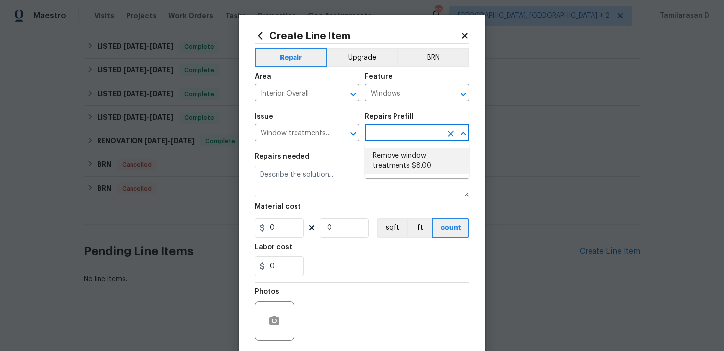
click at [389, 149] on li "Remove window treatments $8.00" at bounding box center [417, 161] width 104 height 27
type input "Remove window treatments $8.00"
type textarea "Remove window treatments throughout home. Patch/touch up all holes/marks left a…"
type input "1"
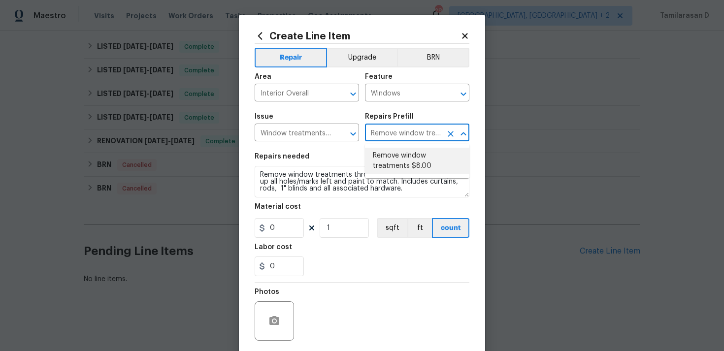
type input "8"
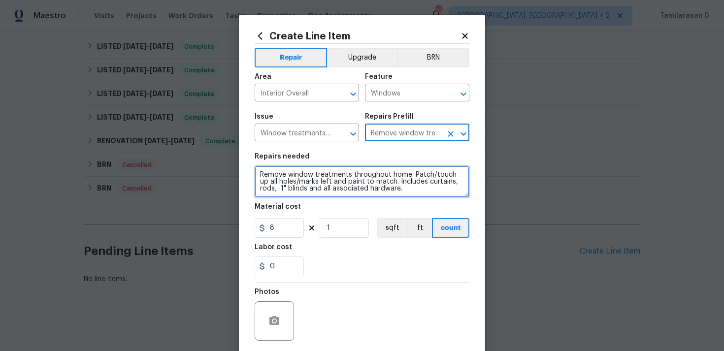
click at [303, 175] on textarea "Remove window treatments throughout home. Patch/touch up all holes/marks left a…" at bounding box center [362, 182] width 215 height 32
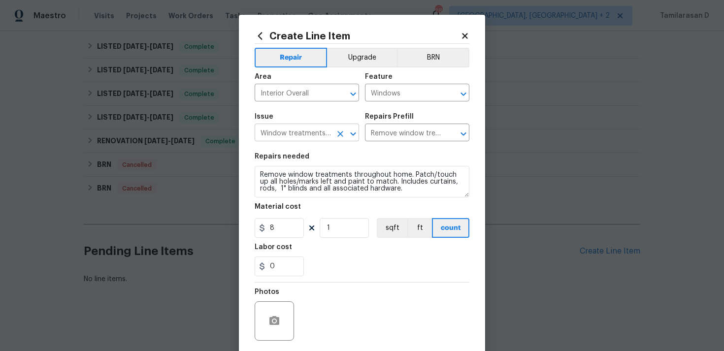
click at [326, 132] on input "Window treatments are present" at bounding box center [293, 133] width 77 height 15
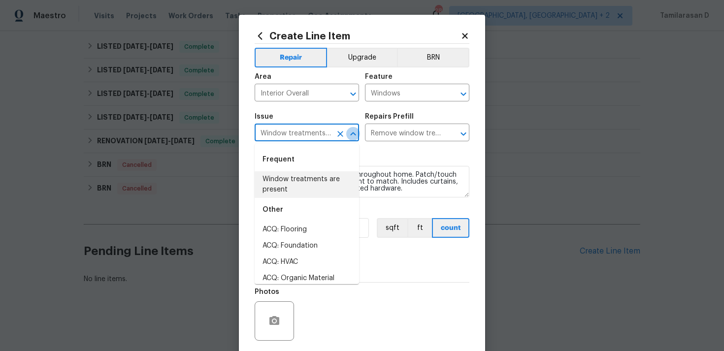
click at [347, 133] on icon "Close" at bounding box center [353, 134] width 12 height 12
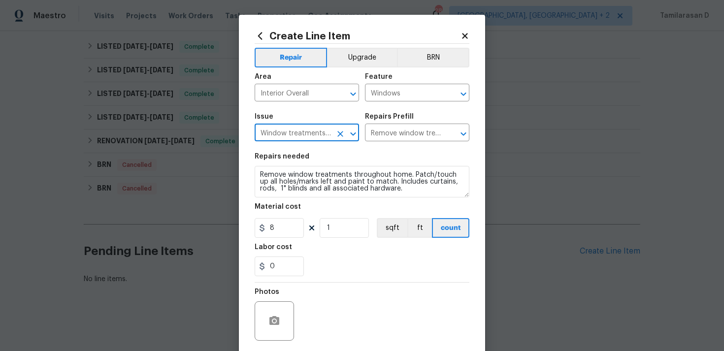
click at [343, 133] on icon "Clear" at bounding box center [340, 134] width 10 height 10
click at [298, 133] on input "text" at bounding box center [293, 133] width 77 height 15
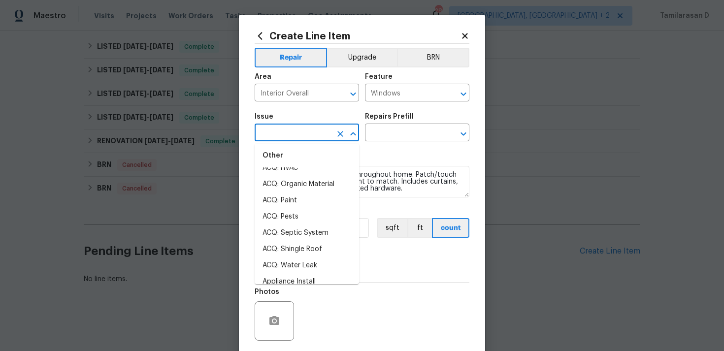
scroll to position [290, 0]
click at [376, 152] on section "Repairs needed Remove window treatments throughout home. Patch/touch up all hol…" at bounding box center [362, 214] width 215 height 135
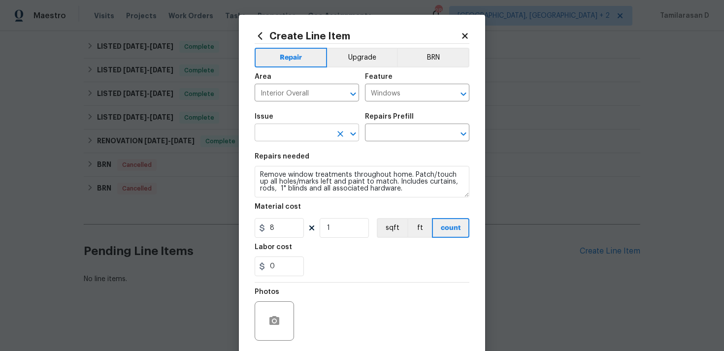
click at [328, 139] on input "text" at bounding box center [293, 133] width 77 height 15
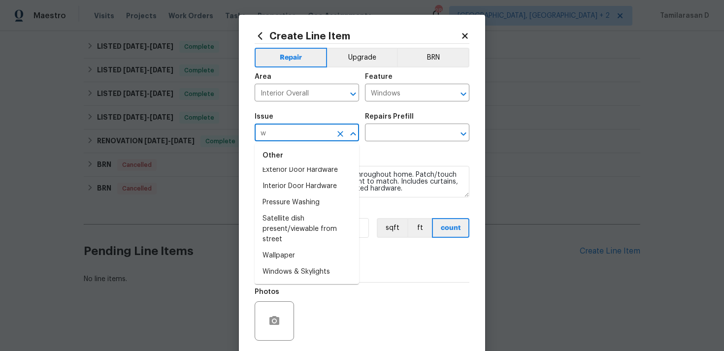
scroll to position [0, 0]
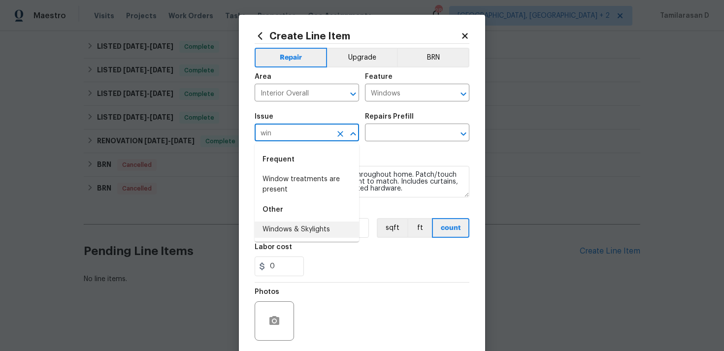
click at [289, 225] on li "Windows & Skylights" at bounding box center [307, 230] width 104 height 16
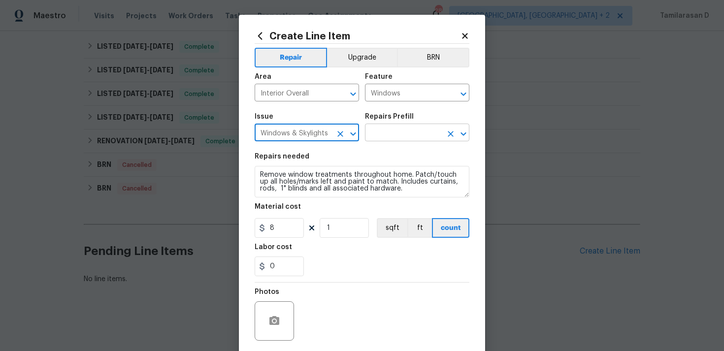
type input "Windows & Skylights"
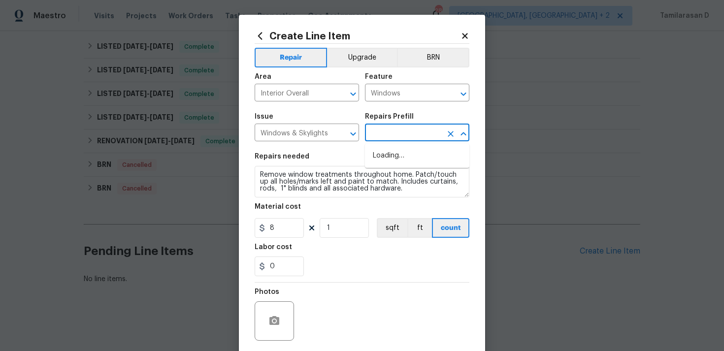
click at [384, 132] on input "text" at bounding box center [403, 133] width 77 height 15
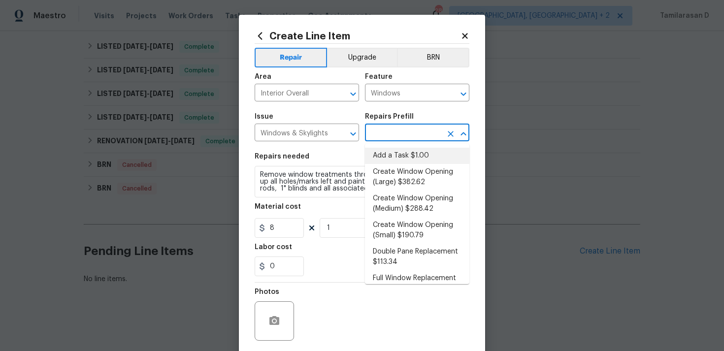
click at [384, 158] on li "Add a Task $1.00" at bounding box center [417, 156] width 104 height 16
type input "Add a Task $1.00"
type textarea "HPM to detail"
type input "1"
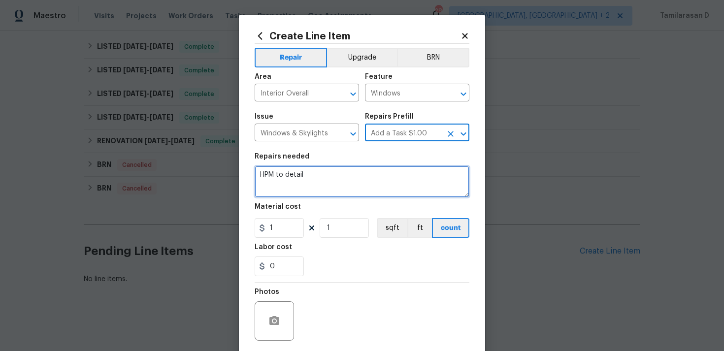
click at [296, 192] on textarea "HPM to detail" at bounding box center [362, 182] width 215 height 32
paste textarea "Multiple windows show signs of wood rot. Please inspect all window frames and s…"
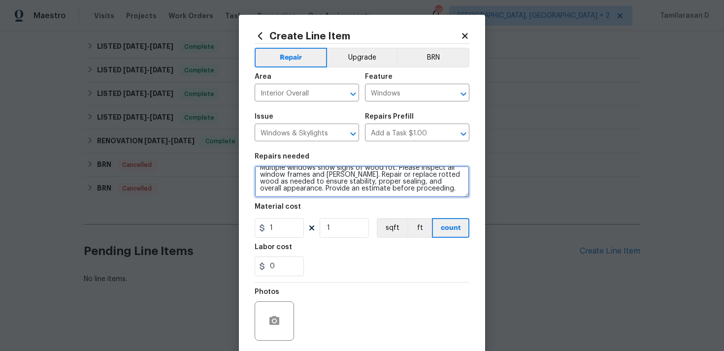
scroll to position [7, 0]
type textarea "Multiple windows show signs of wood rot. Please inspect all window frames and s…"
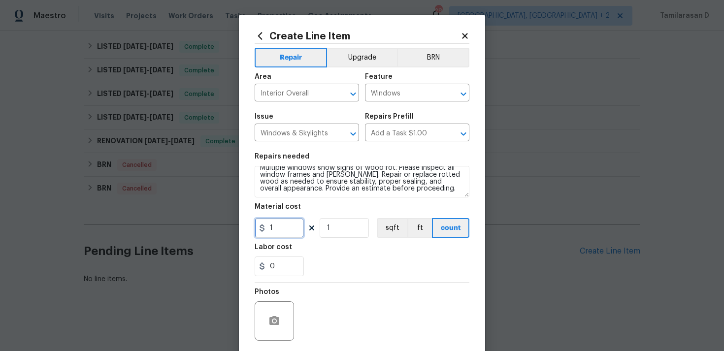
click at [282, 226] on input "1" at bounding box center [279, 228] width 49 height 20
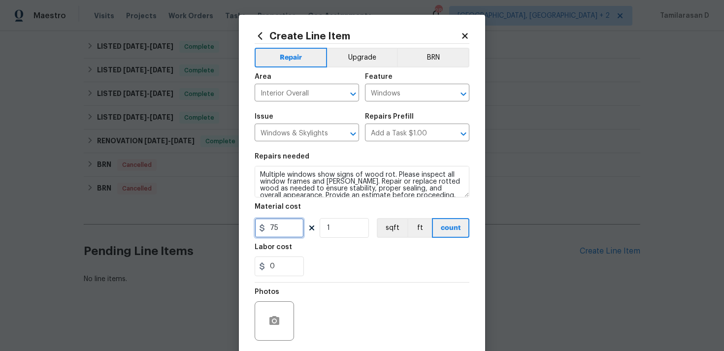
scroll to position [73, 0]
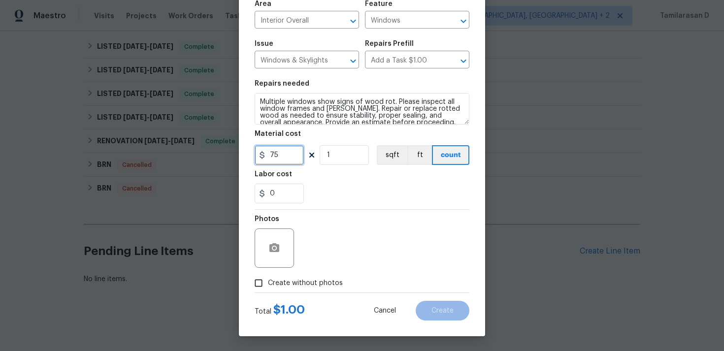
type input "75"
click at [272, 290] on label "Create without photos" at bounding box center [296, 283] width 94 height 19
click at [268, 290] on input "Create without photos" at bounding box center [258, 283] width 19 height 19
checkbox input "true"
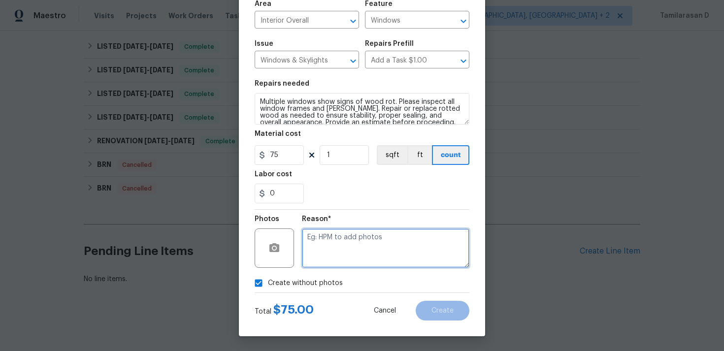
click at [336, 258] on textarea at bounding box center [385, 247] width 167 height 39
type textarea "N/A"
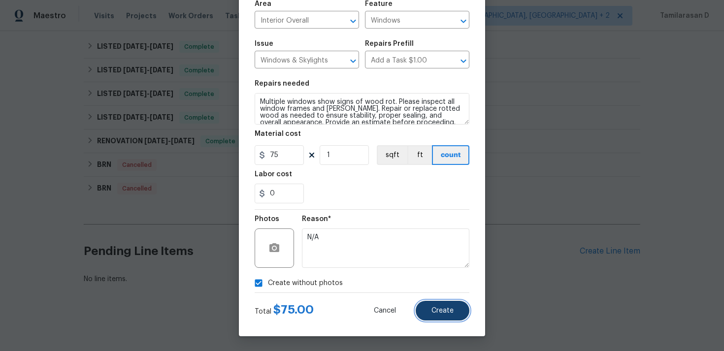
click at [449, 303] on button "Create" at bounding box center [443, 311] width 54 height 20
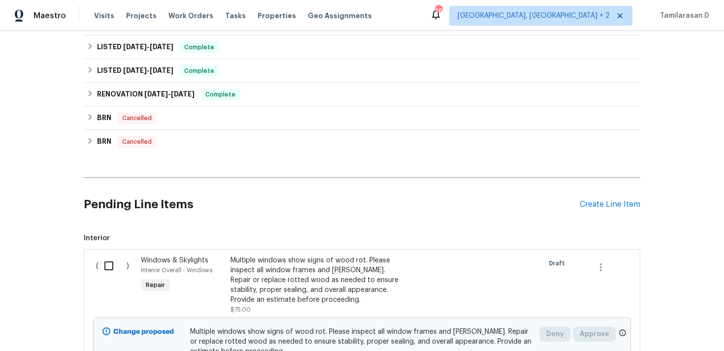
scroll to position [420, 0]
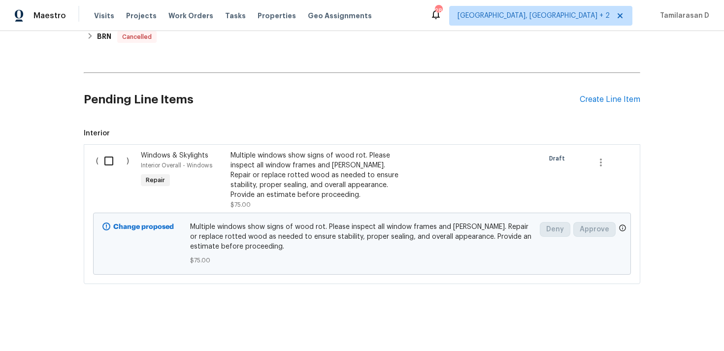
click at [106, 157] on input "checkbox" at bounding box center [112, 161] width 28 height 21
checkbox input "true"
click at [637, 313] on div "Cancel (1) Item Create Work Order" at bounding box center [362, 326] width 724 height 50
click at [654, 324] on span "Create Work Order" at bounding box center [667, 327] width 65 height 12
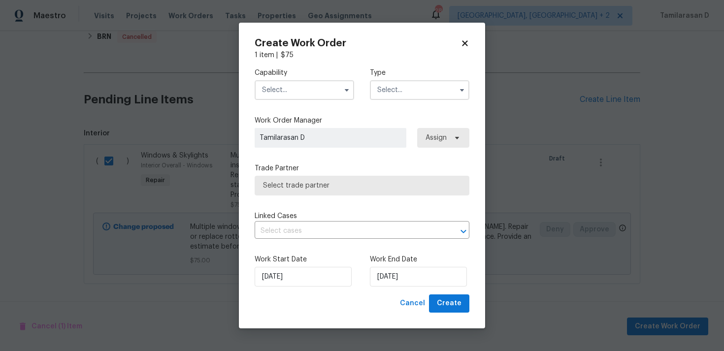
click at [411, 94] on input "text" at bounding box center [419, 90] width 99 height 20
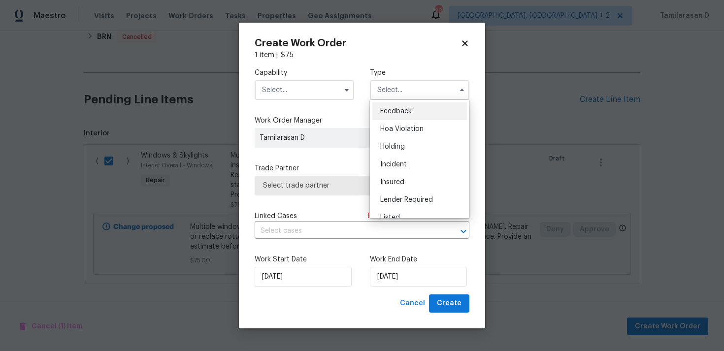
click at [392, 109] on span "Feedback" at bounding box center [396, 111] width 32 height 7
type input "Feedback"
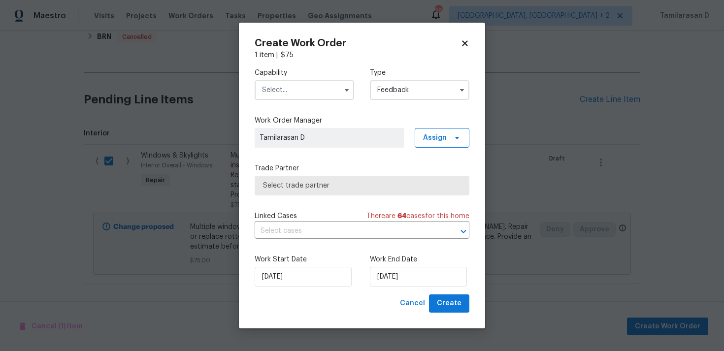
click at [322, 94] on input "text" at bounding box center [304, 90] width 99 height 20
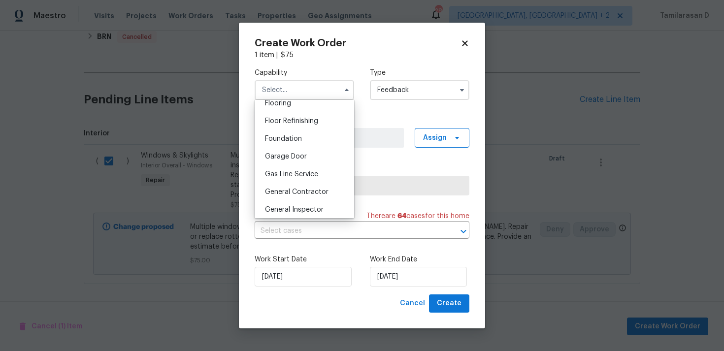
scroll to position [489, 0]
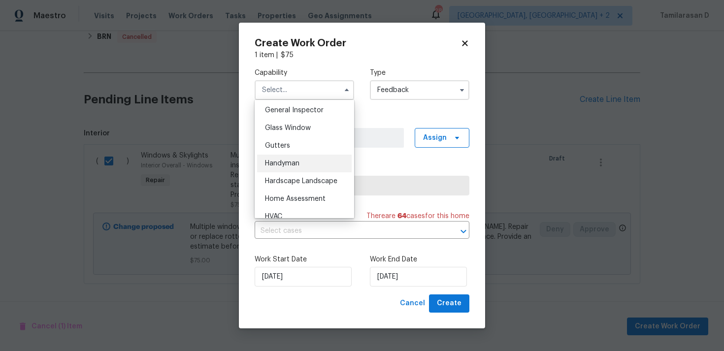
click at [285, 163] on span "Handyman" at bounding box center [282, 163] width 34 height 7
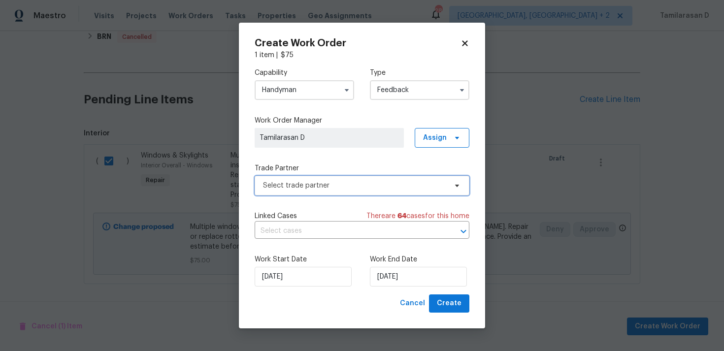
click at [273, 187] on span "Select trade partner" at bounding box center [355, 186] width 184 height 10
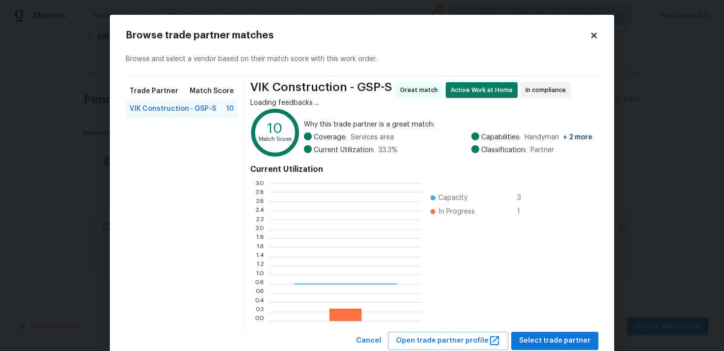
scroll to position [138, 153]
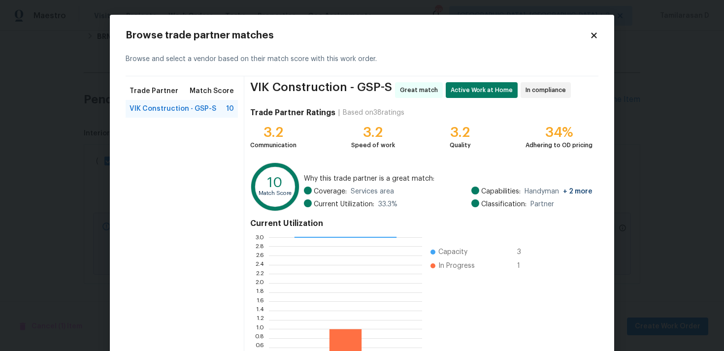
click at [594, 34] on icon at bounding box center [593, 34] width 5 height 5
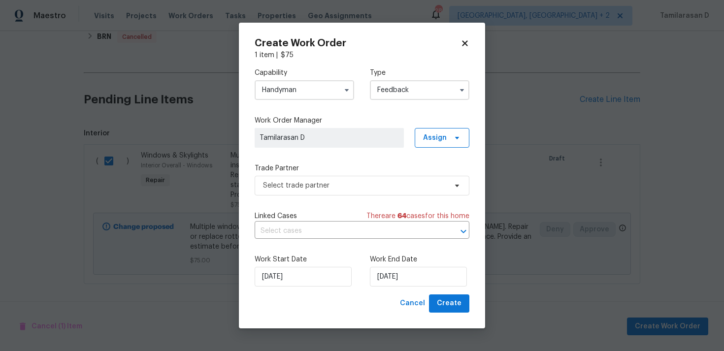
click at [313, 83] on input "Handyman" at bounding box center [304, 90] width 99 height 20
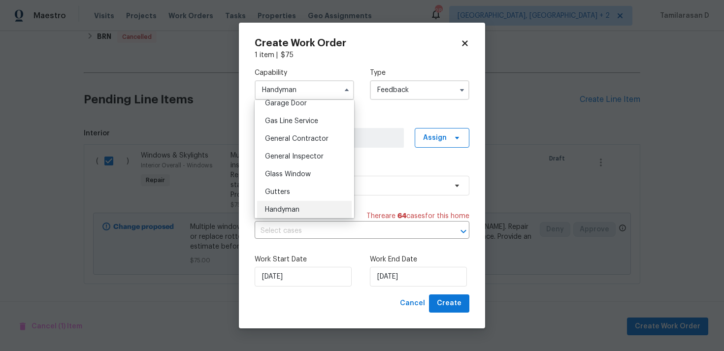
scroll to position [442, 0]
click at [302, 140] on span "General Contractor" at bounding box center [297, 140] width 64 height 7
type input "General Contractor"
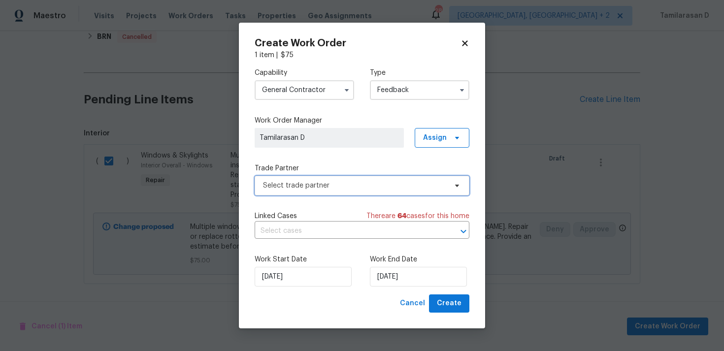
click at [364, 186] on span "Select trade partner" at bounding box center [355, 186] width 184 height 10
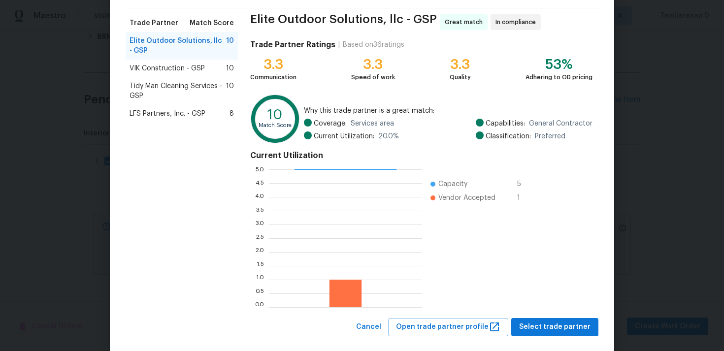
scroll to position [72, 0]
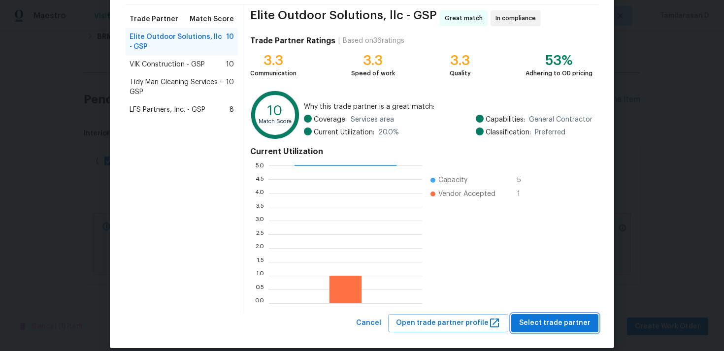
click at [550, 324] on span "Select trade partner" at bounding box center [554, 323] width 71 height 12
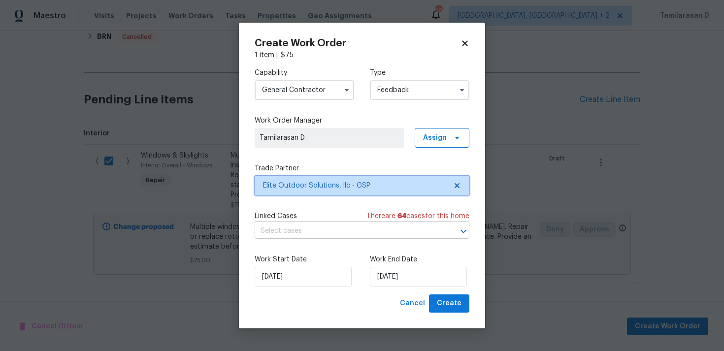
scroll to position [0, 0]
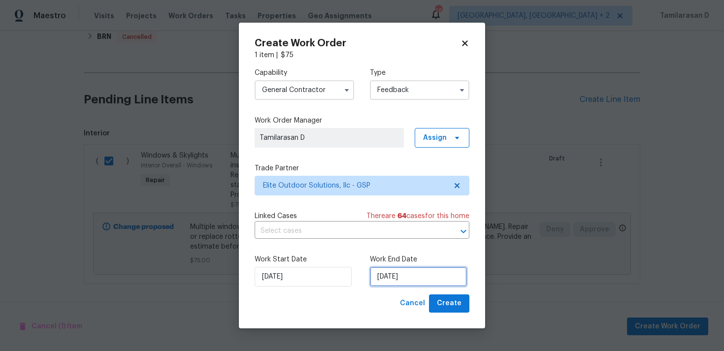
click at [398, 282] on input "05/09/2025" at bounding box center [418, 277] width 97 height 20
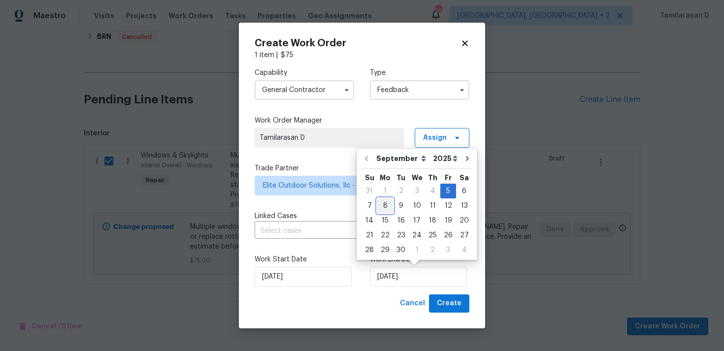
click at [386, 209] on div "8" at bounding box center [385, 206] width 16 height 14
type input "08/09/2025"
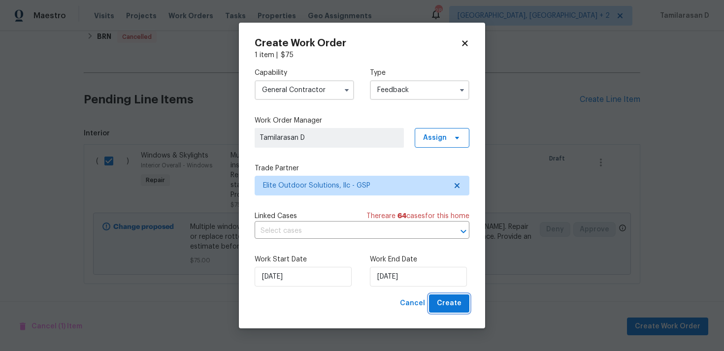
click at [455, 310] on button "Create" at bounding box center [449, 303] width 40 height 18
checkbox input "false"
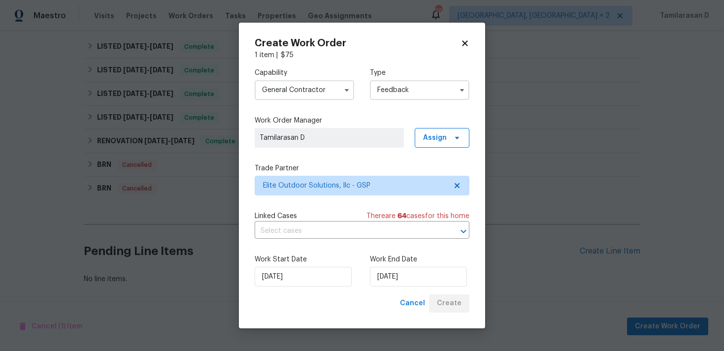
scroll to position [304, 0]
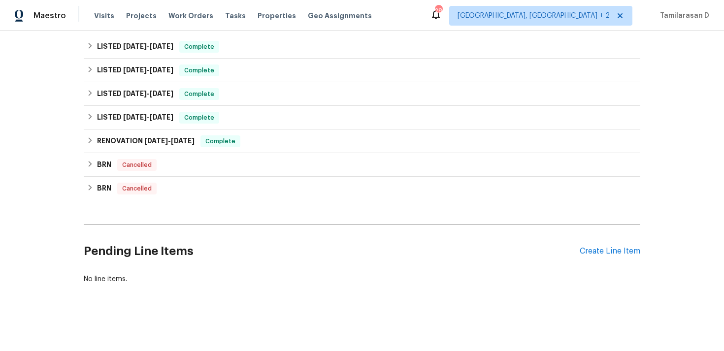
click at [350, 249] on h2 "Pending Line Items" at bounding box center [332, 251] width 496 height 46
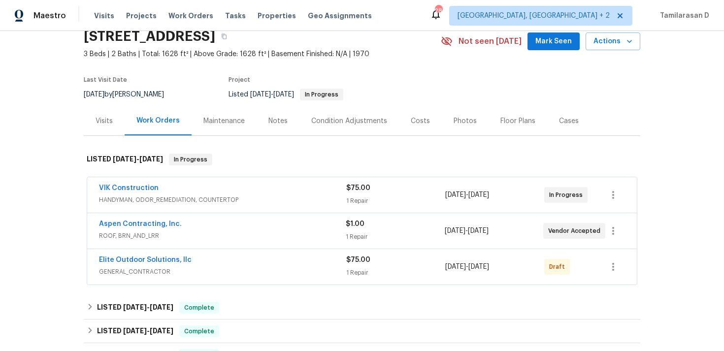
scroll to position [0, 0]
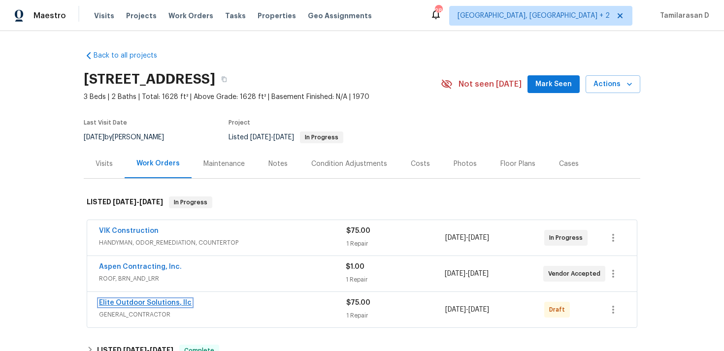
click at [163, 305] on link "Elite Outdoor Solutions, llc" at bounding box center [145, 302] width 93 height 7
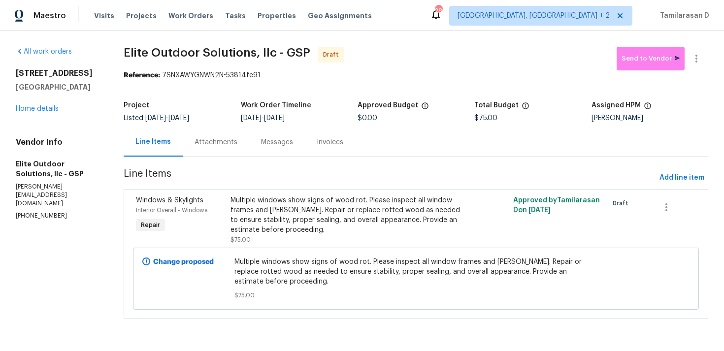
click at [218, 140] on div "Attachments" at bounding box center [216, 142] width 43 height 10
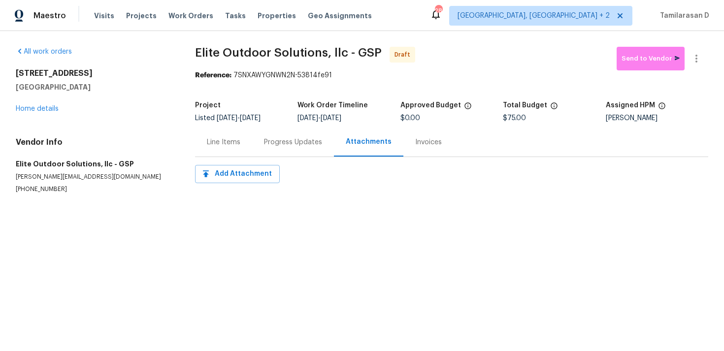
click at [271, 147] on div "Progress Updates" at bounding box center [293, 142] width 82 height 29
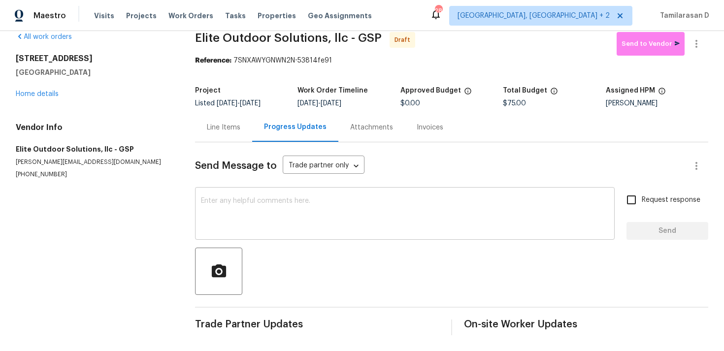
scroll to position [15, 0]
click at [231, 205] on textarea at bounding box center [405, 214] width 408 height 34
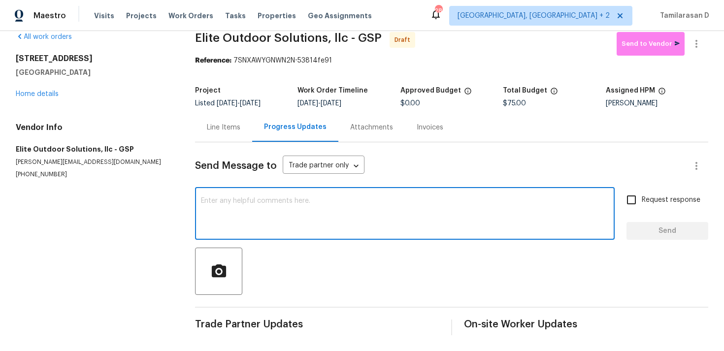
paste textarea "Hey, this is Tamil from Opendoor. I’m confirming you received the WO for the pr…"
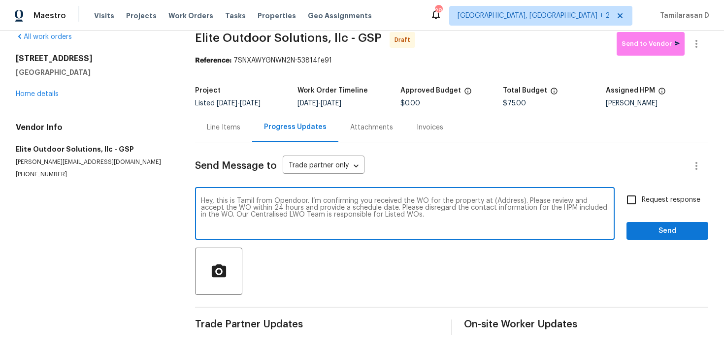
click at [503, 198] on textarea "Hey, this is Tamil from Opendoor. I’m confirming you received the WO for the pr…" at bounding box center [405, 214] width 408 height 34
paste textarea "421 High Valley Blvd, Greenville, SC 29605"
type textarea "Hey, this is Tamil from Opendoor. I’m confirming you received the WO for the pr…"
click at [625, 200] on input "Request response" at bounding box center [631, 200] width 21 height 21
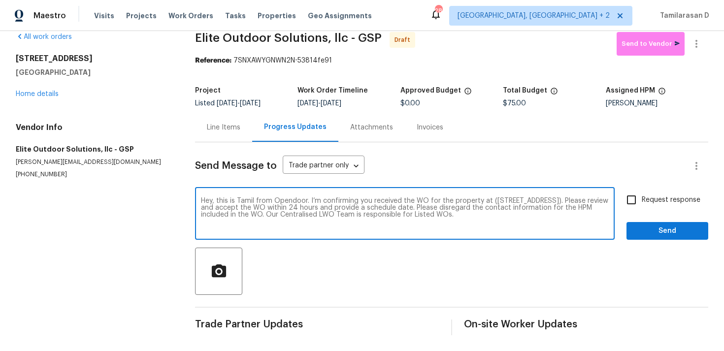
checkbox input "true"
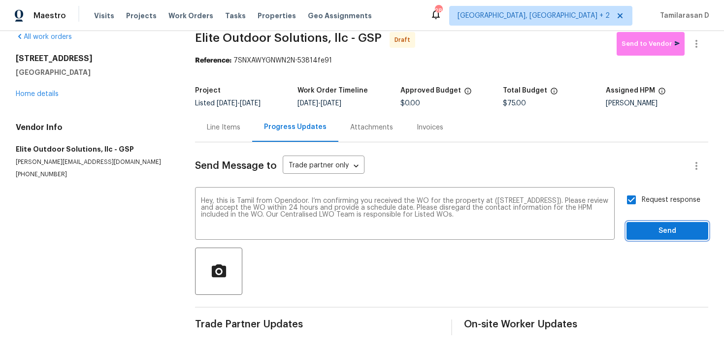
click at [654, 235] on span "Send" at bounding box center [667, 231] width 66 height 12
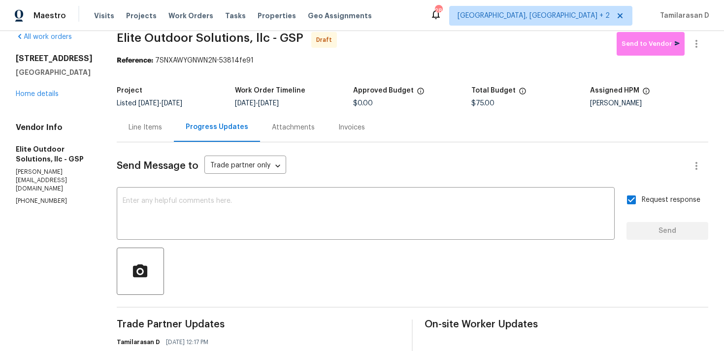
drag, startPoint x: 437, startPoint y: 143, endPoint x: 410, endPoint y: 159, distance: 31.6
click at [431, 145] on div "Send Message to Trade partner only Trade partner only ​ x ​ Request response Se…" at bounding box center [412, 272] width 591 height 261
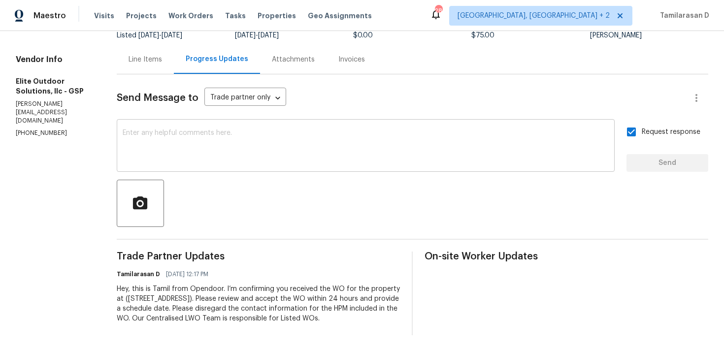
click at [215, 140] on textarea at bounding box center [366, 147] width 486 height 34
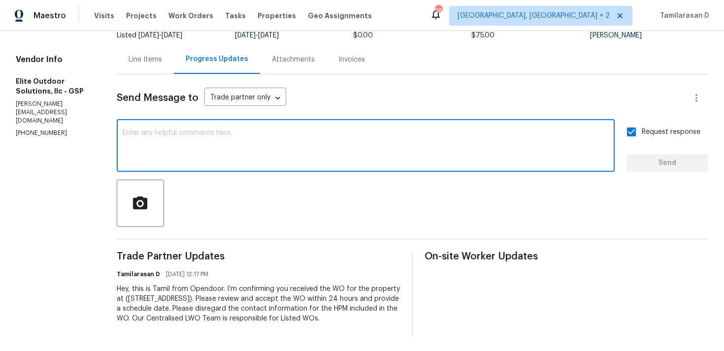
paste textarea "Attention All Work Orders must include before-photos (both close-up and wide-an…"
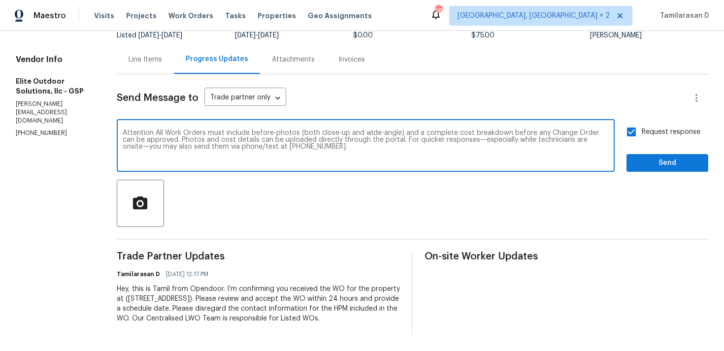
type textarea "Attention All Work Orders must include before-photos (both close-up and wide-an…"
click at [674, 161] on span "Send" at bounding box center [667, 163] width 66 height 12
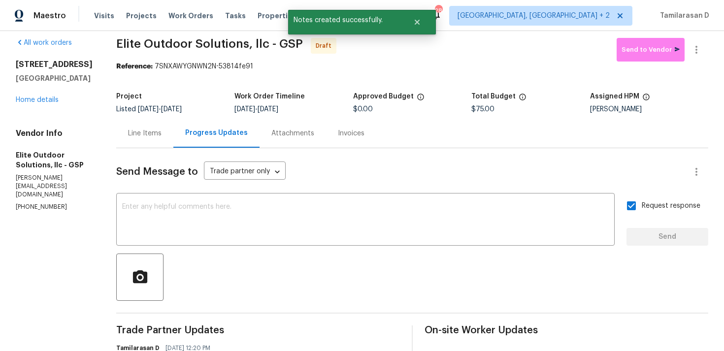
scroll to position [0, 0]
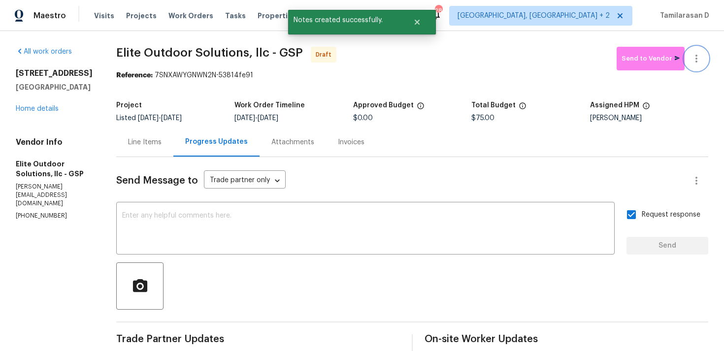
click at [699, 54] on icon "button" at bounding box center [696, 59] width 12 height 12
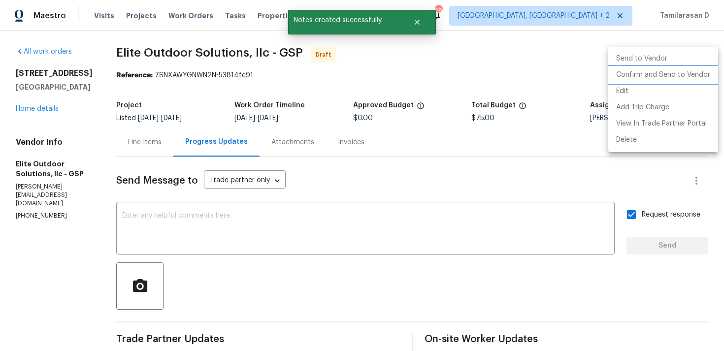
click at [650, 74] on li "Confirm and Send to Vendor" at bounding box center [663, 75] width 110 height 16
click at [522, 68] on div at bounding box center [362, 175] width 724 height 351
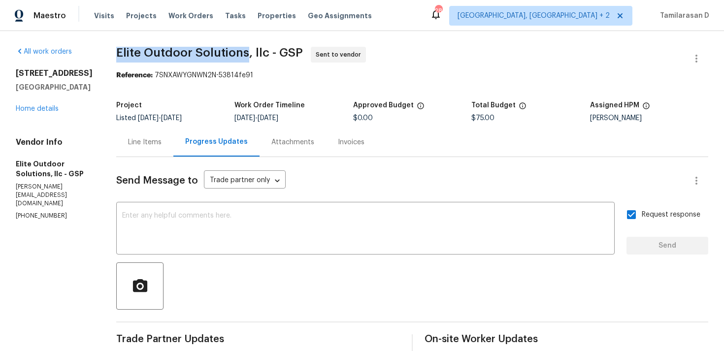
drag, startPoint x: 113, startPoint y: 46, endPoint x: 243, endPoint y: 47, distance: 129.5
click at [243, 47] on div "All work orders 421 High Valley Blvd Greenville, SC 29605 Home details Vendor I…" at bounding box center [362, 271] width 724 height 481
copy span "Elite Outdoor Solutions"
click at [250, 253] on div "x ​" at bounding box center [365, 229] width 498 height 50
click at [134, 137] on div "Line Items" at bounding box center [144, 142] width 33 height 10
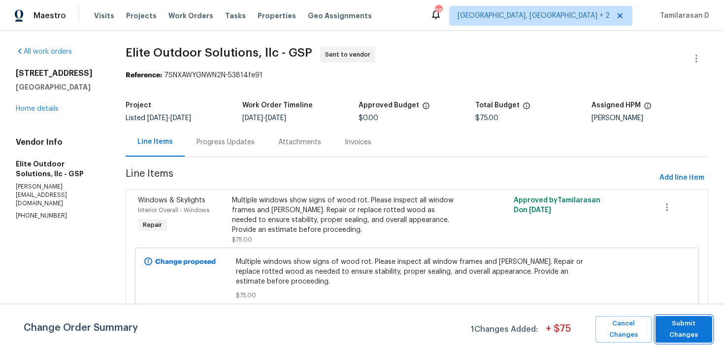
click at [679, 328] on span "Submit Changes" at bounding box center [683, 329] width 47 height 23
